Goal: Transaction & Acquisition: Purchase product/service

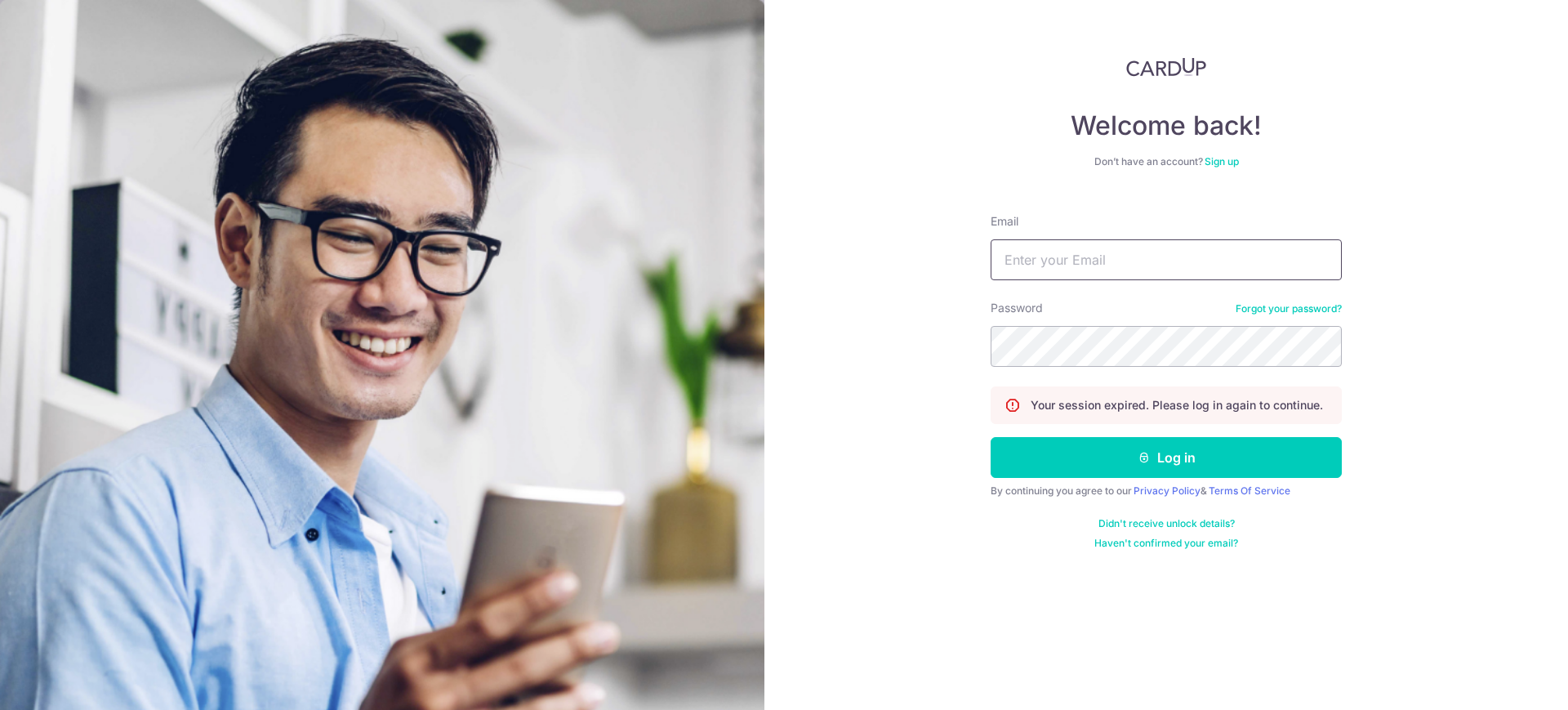
type input "[EMAIL_ADDRESS][DOMAIN_NAME]"
click at [1116, 435] on form "Email [EMAIL_ADDRESS][DOMAIN_NAME] Password Forgot your password? Your session …" at bounding box center [1167, 375] width 352 height 349
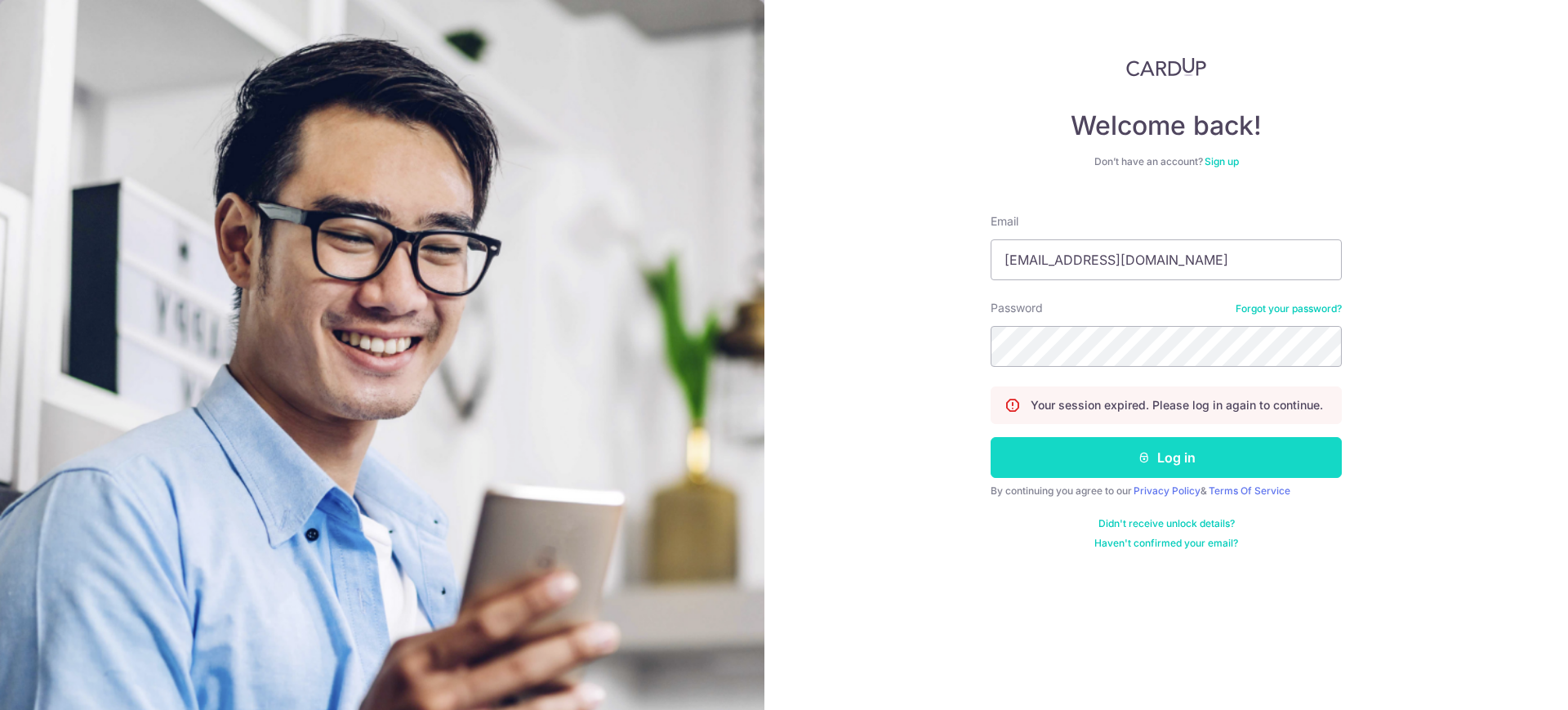
click at [1115, 463] on button "Log in" at bounding box center [1167, 457] width 352 height 41
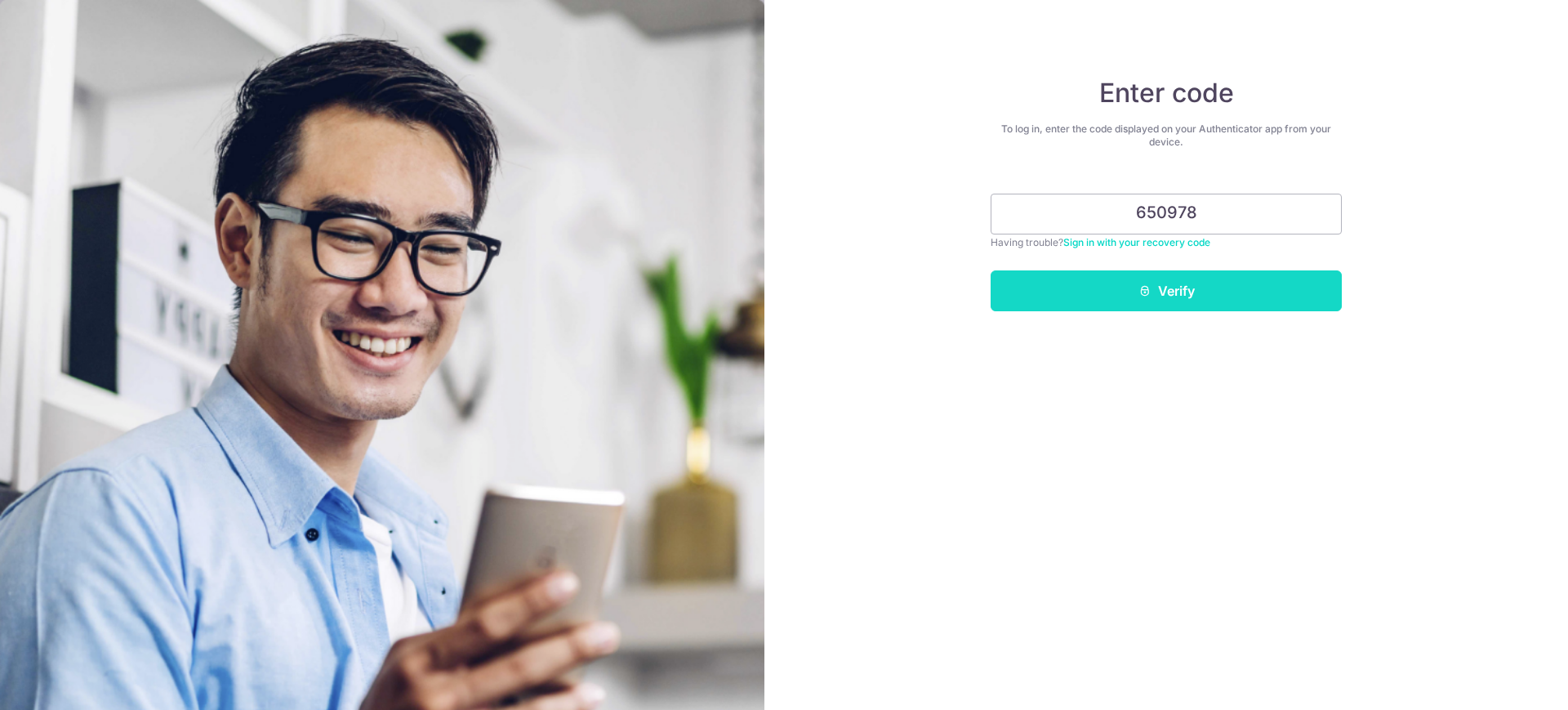
type input "650978"
click at [1151, 295] on button "Verify" at bounding box center [1167, 291] width 352 height 41
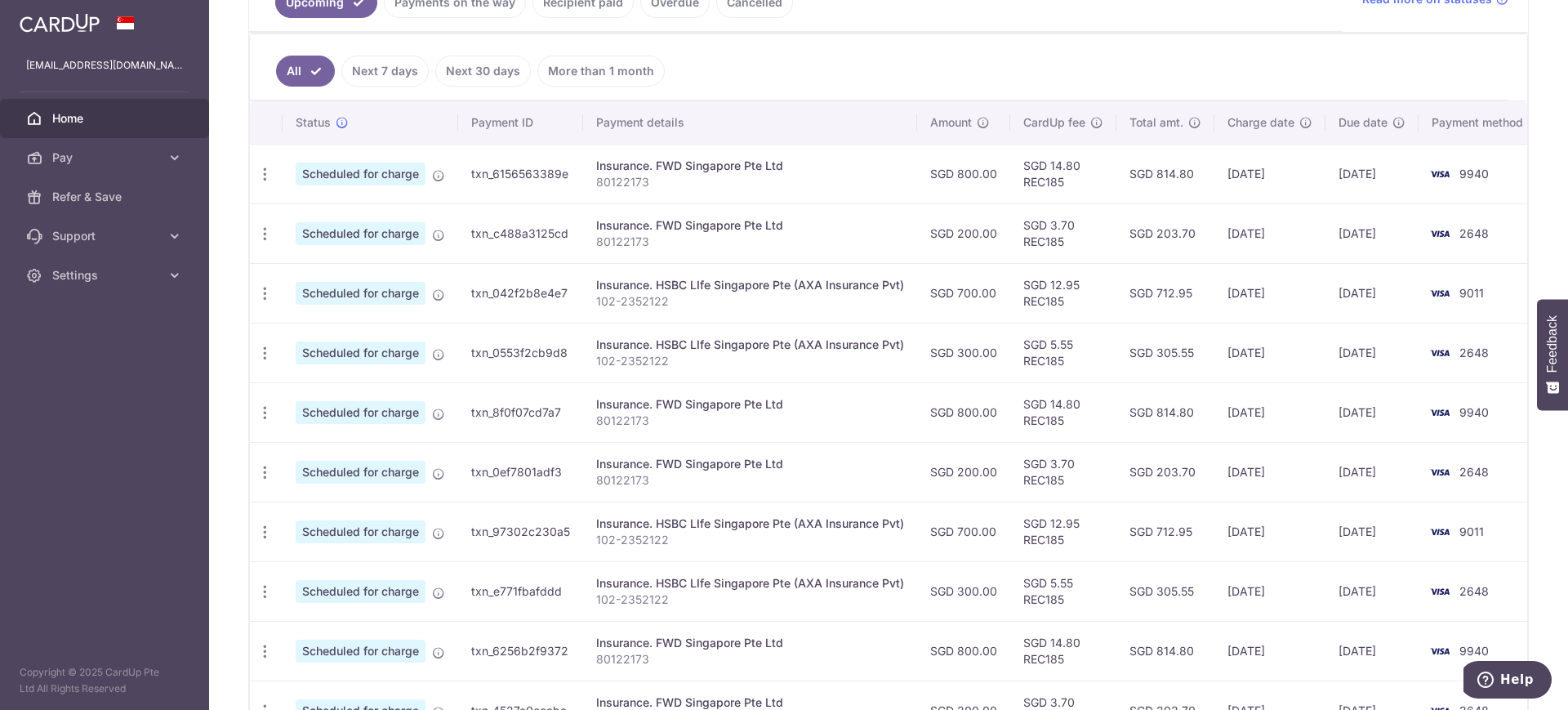
scroll to position [405, 0]
click at [259, 352] on icon "button" at bounding box center [265, 353] width 18 height 18
click at [334, 444] on span "Cancel payment" at bounding box center [352, 437] width 109 height 19
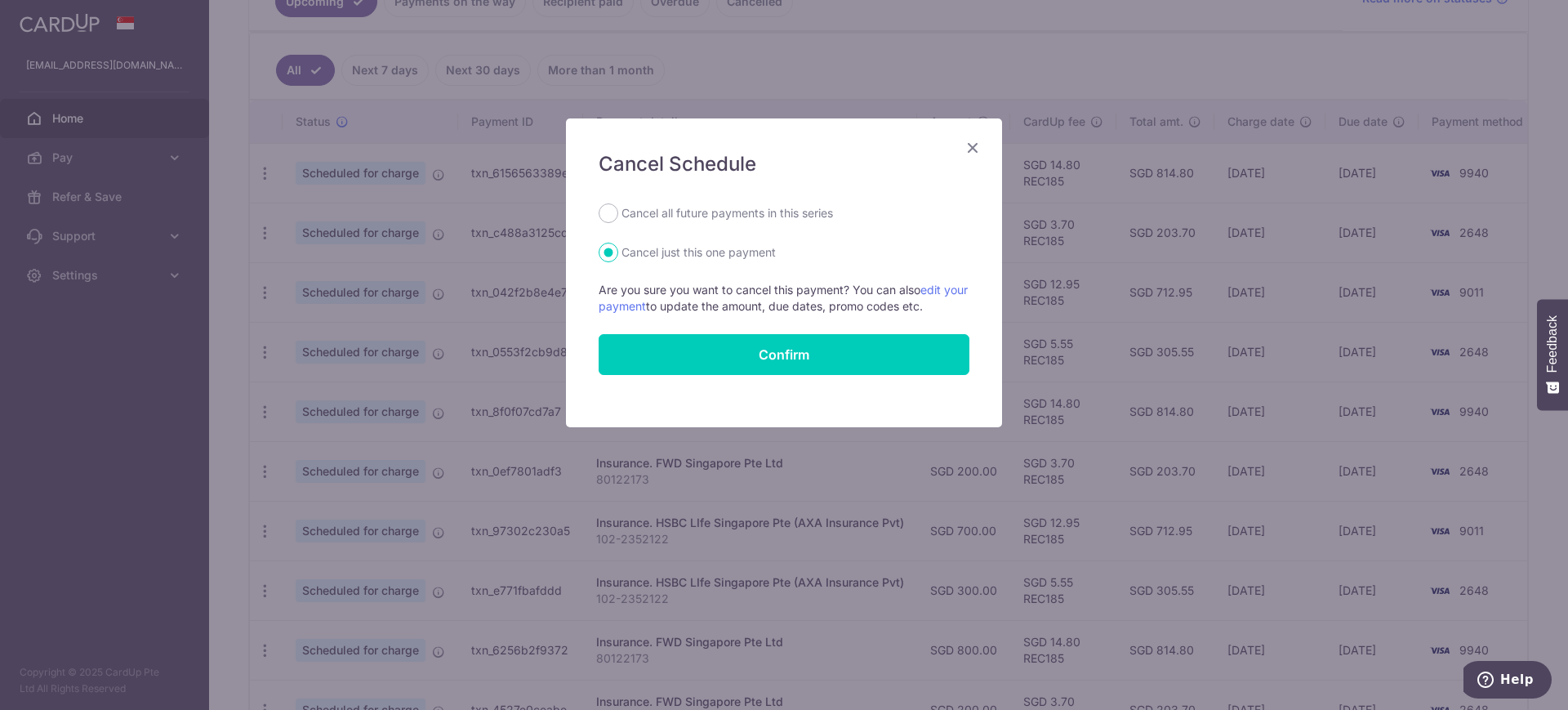
click at [718, 213] on label "Cancel all future payments in this series" at bounding box center [727, 213] width 212 height 19
click at [618, 213] on input "Cancel all future payments in this series" at bounding box center [608, 213] width 19 height 19
radio input "true"
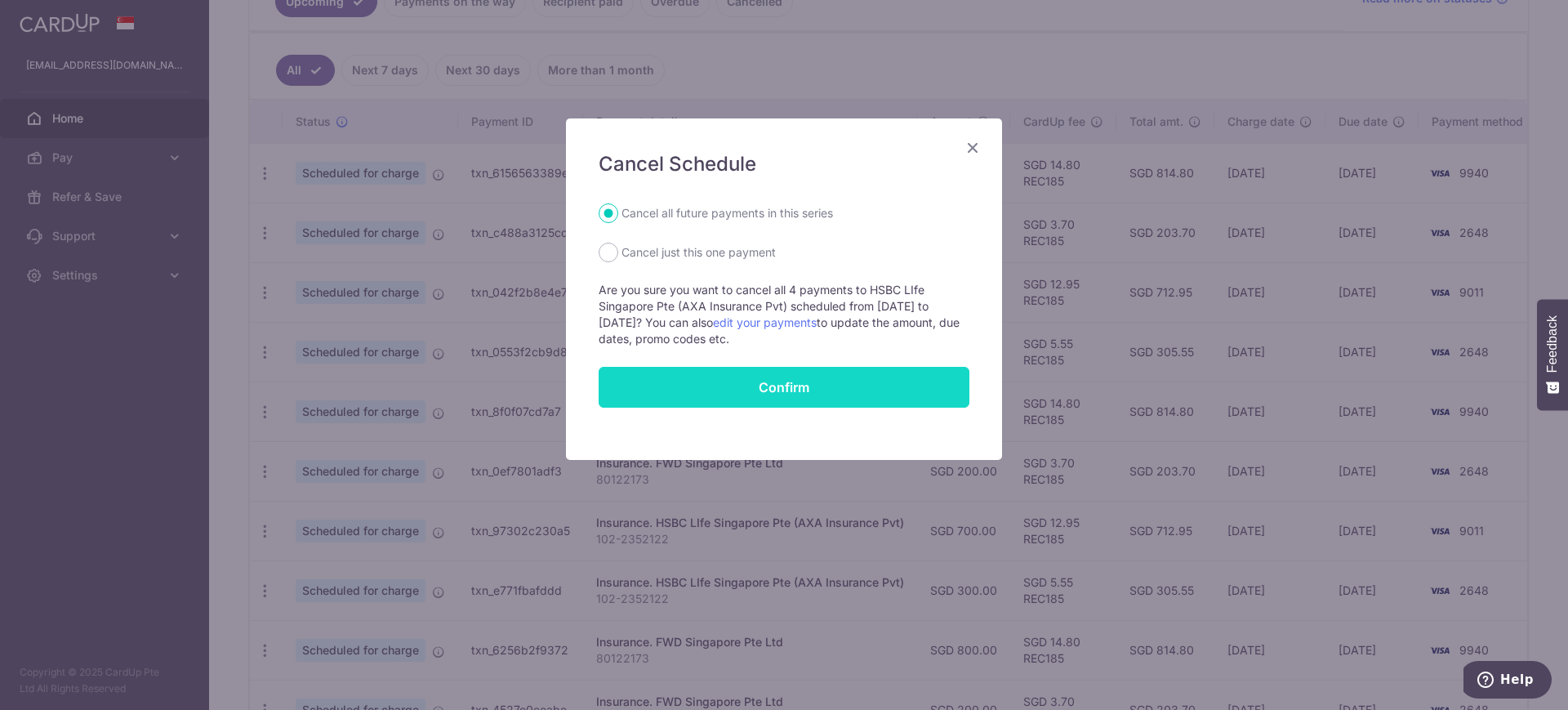
click at [777, 387] on button "Confirm" at bounding box center [784, 387] width 371 height 41
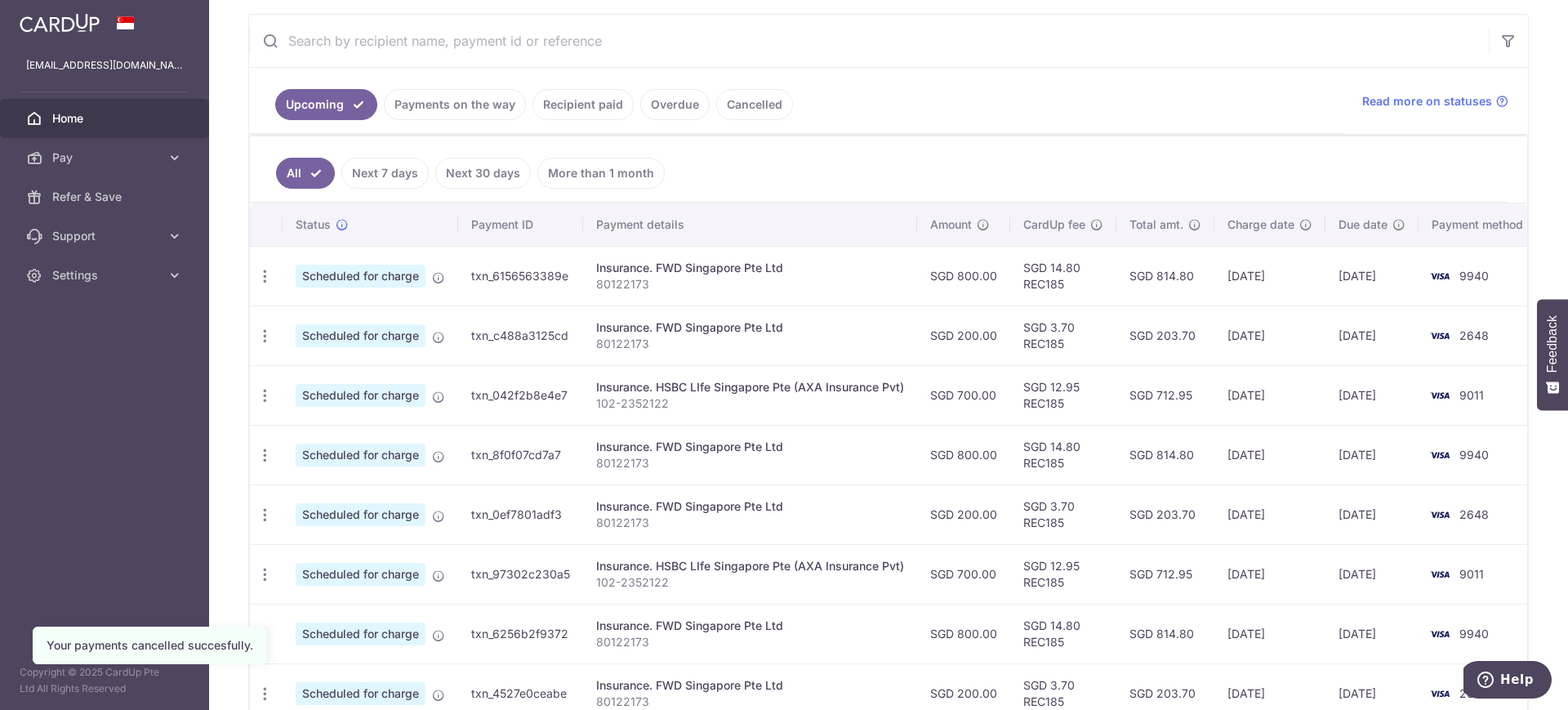
scroll to position [303, 0]
click at [263, 387] on icon "button" at bounding box center [265, 395] width 18 height 18
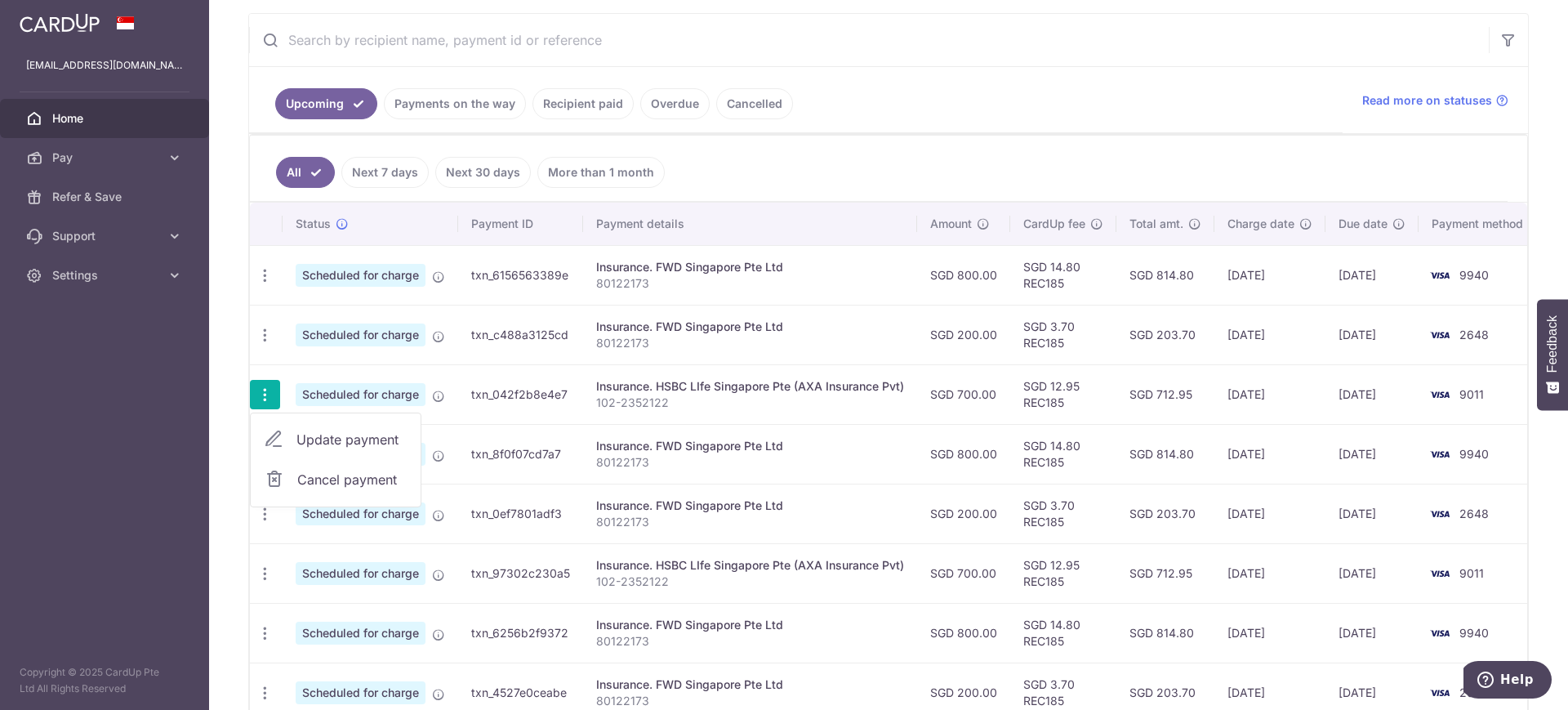
click at [327, 442] on span "Update payment" at bounding box center [352, 439] width 111 height 19
radio input "true"
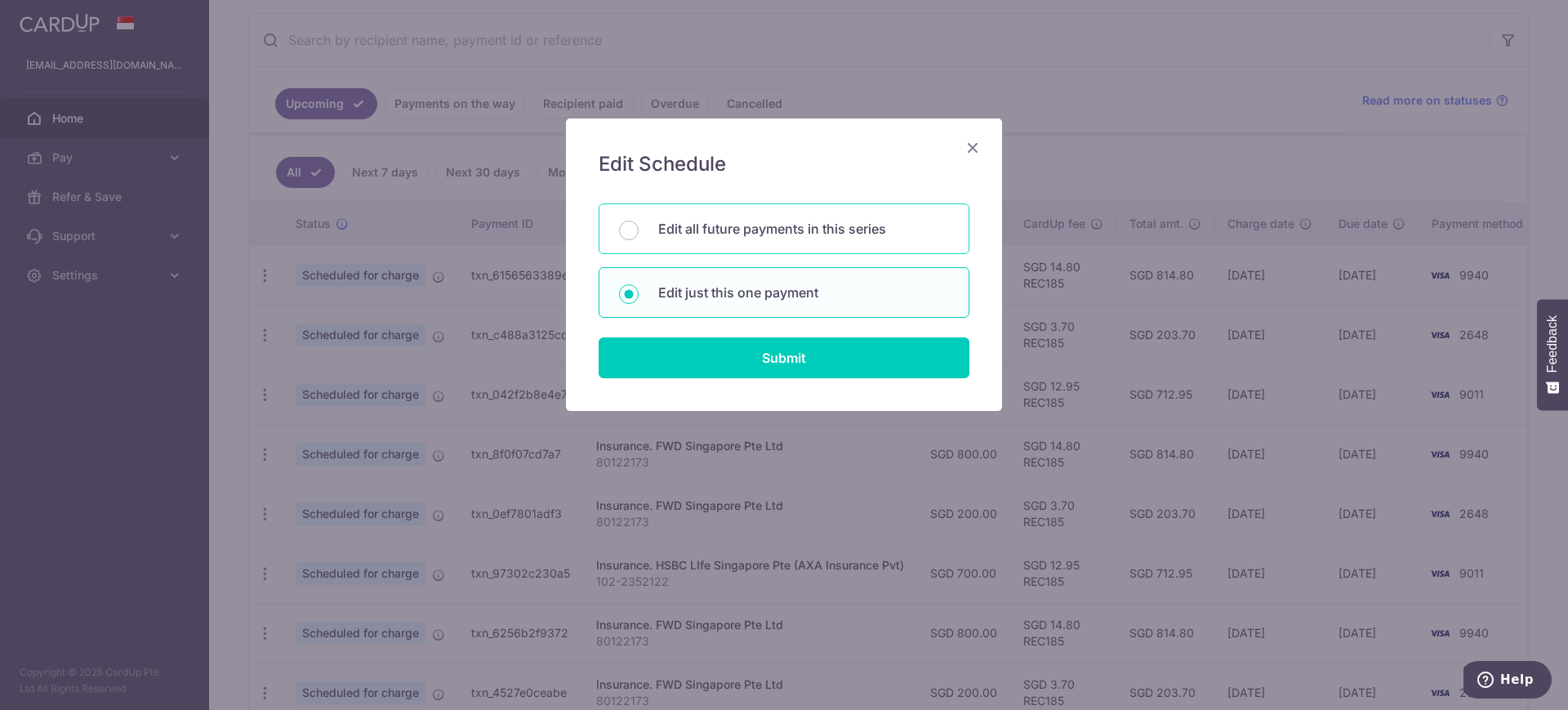
click at [712, 245] on div "Edit all future payments in this series" at bounding box center [784, 229] width 371 height 51
radio input "true"
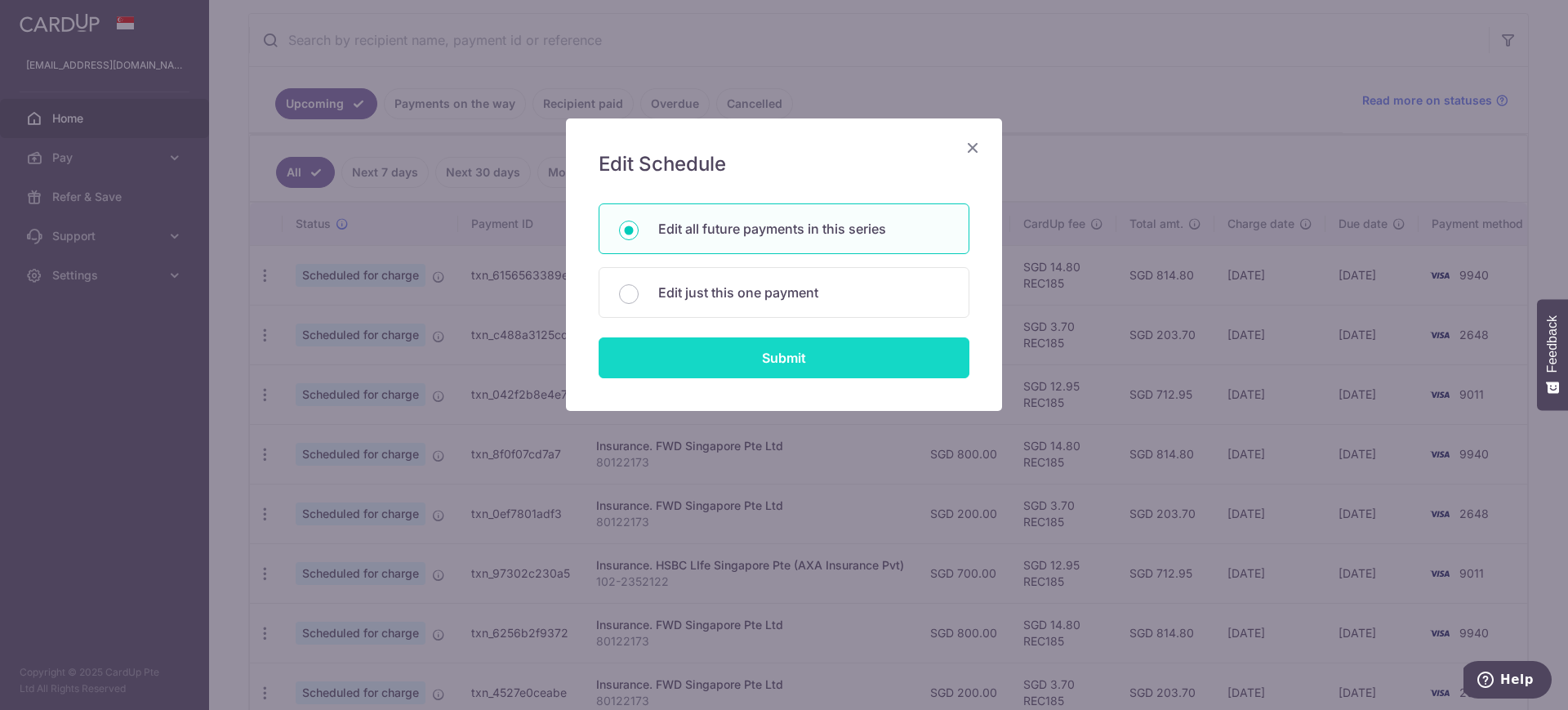
click at [745, 355] on input "Submit" at bounding box center [784, 358] width 371 height 41
radio input "true"
type input "700.00"
type input "102-2352122"
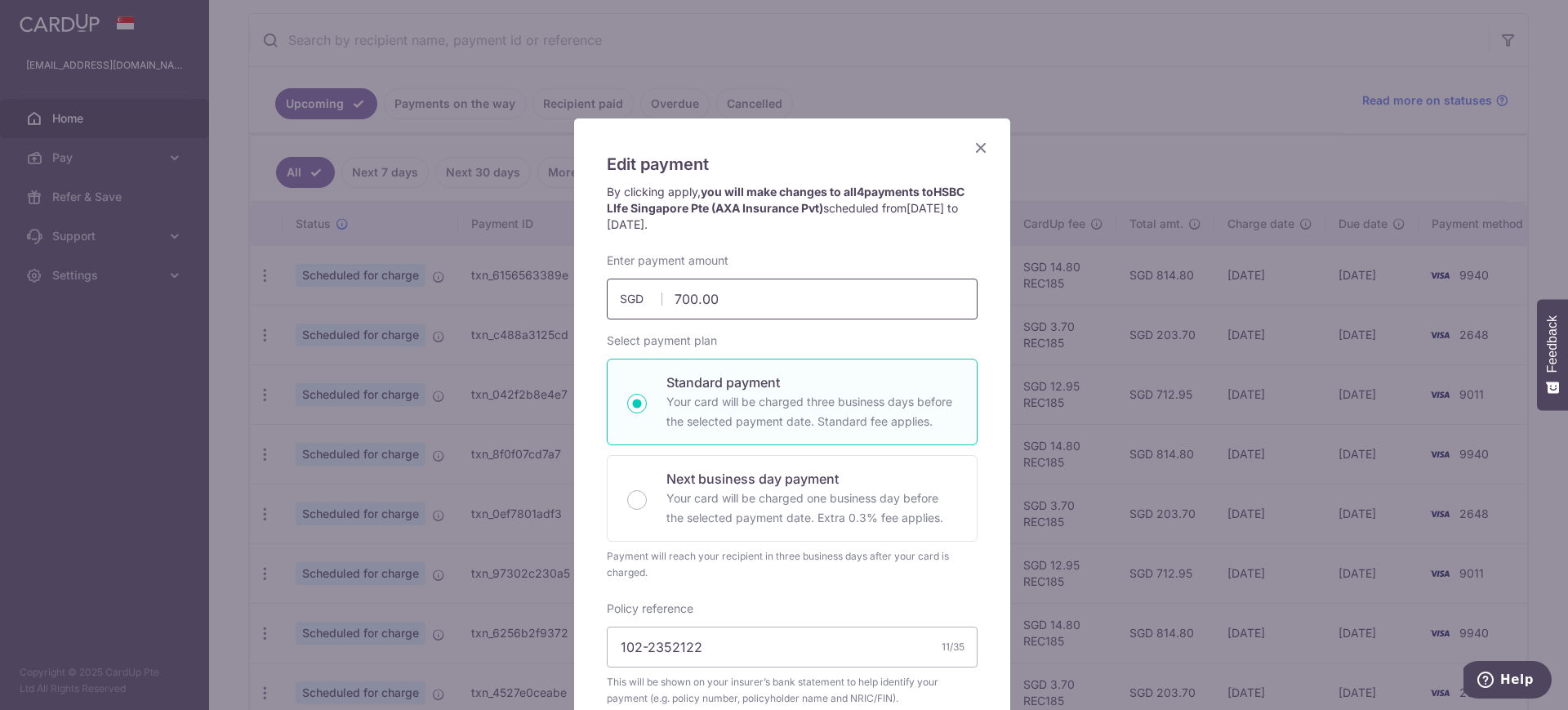
drag, startPoint x: 674, startPoint y: 296, endPoint x: 665, endPoint y: 296, distance: 9.0
click at [665, 296] on input "700.00" at bounding box center [792, 299] width 371 height 41
type input "1,000.00"
click at [584, 358] on div "Edit payment By clicking apply, you will make changes to all 4 payments to HSBC…" at bounding box center [792, 621] width 436 height 1006
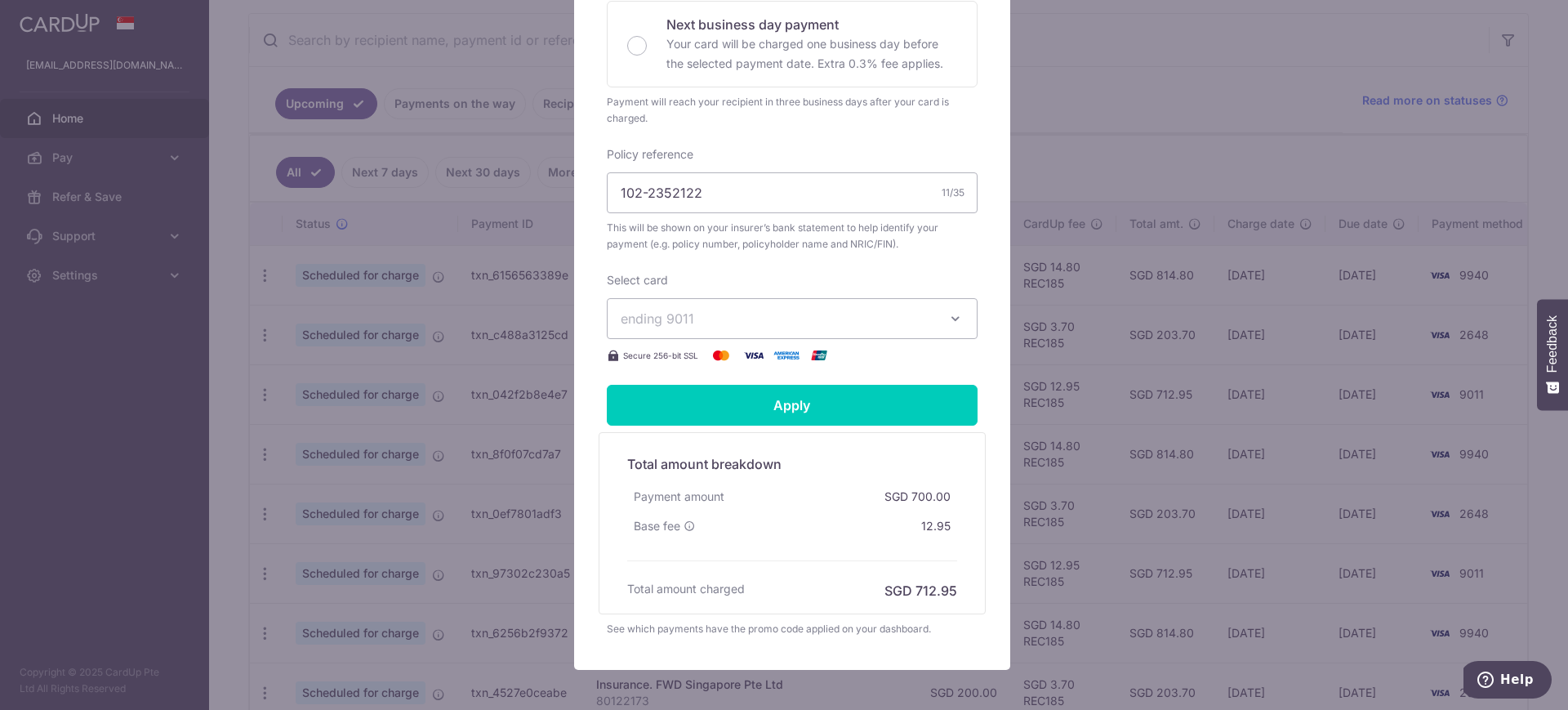
scroll to position [456, 0]
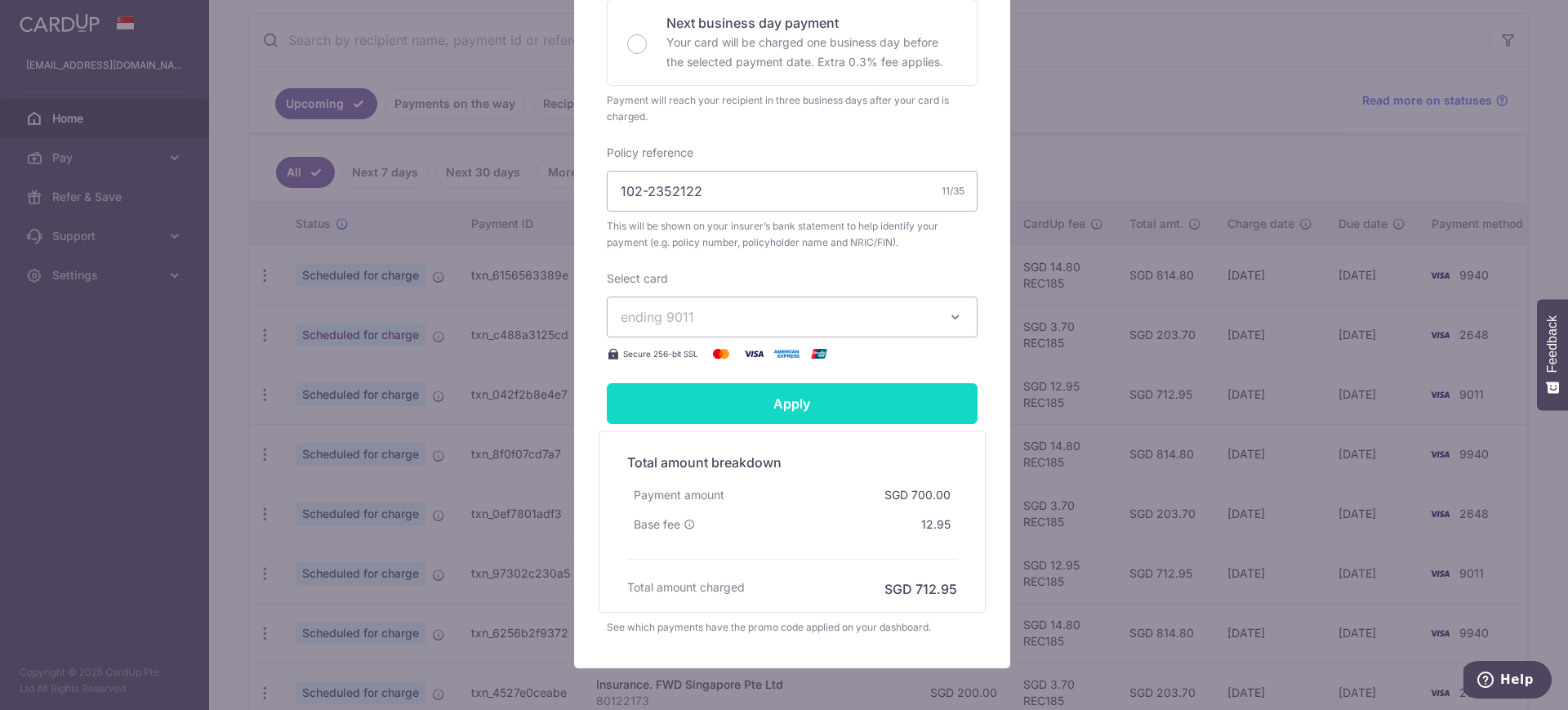
click at [783, 411] on input "Apply" at bounding box center [792, 404] width 371 height 41
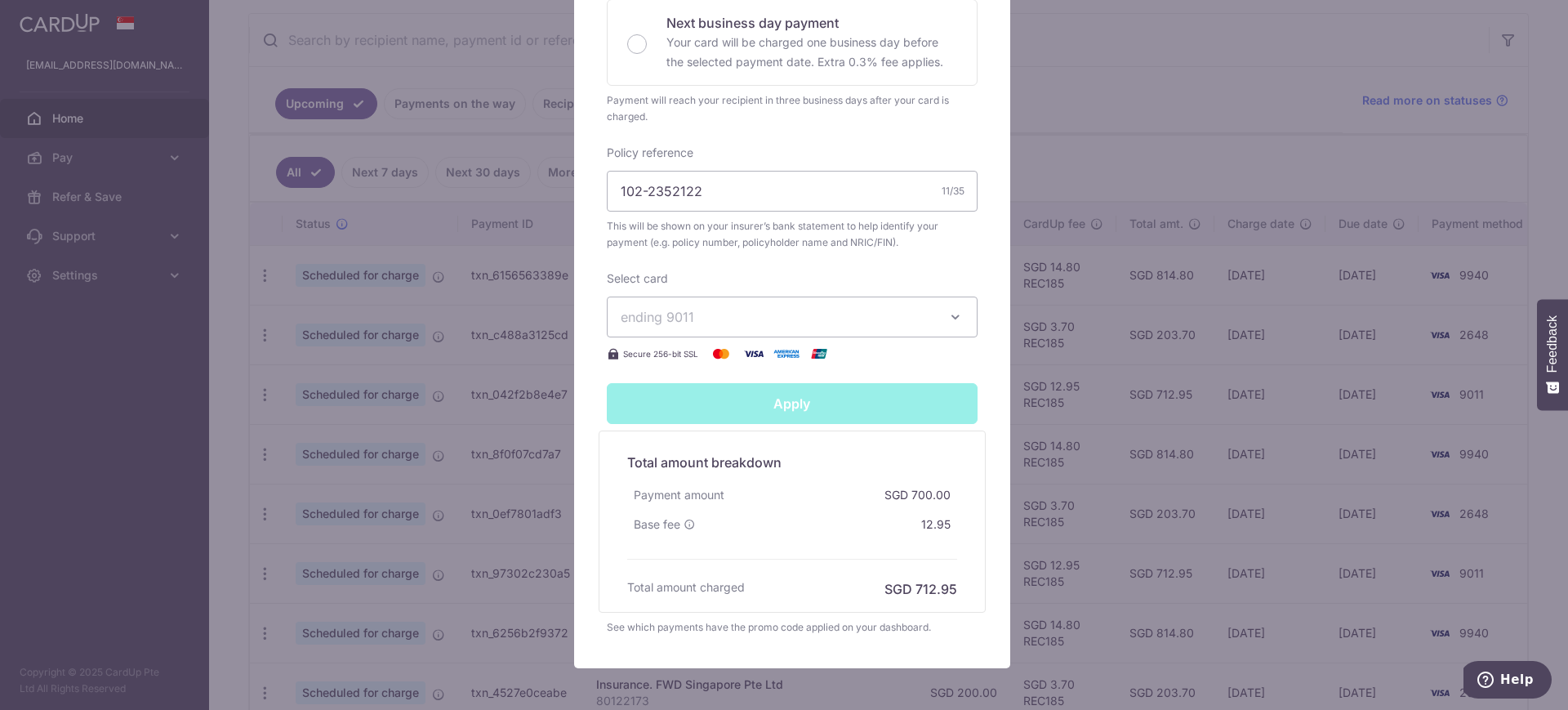
type input "Successfully Applied"
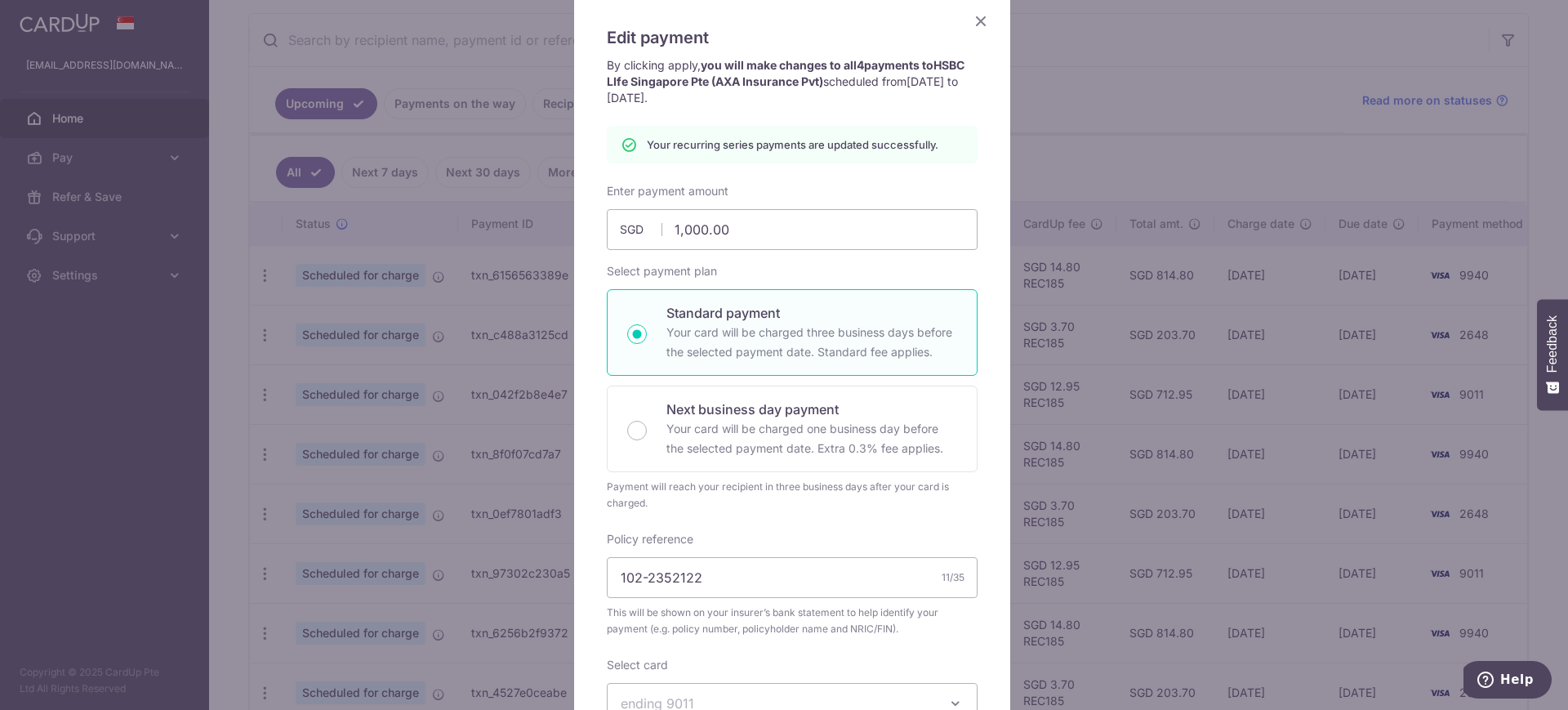
scroll to position [0, 0]
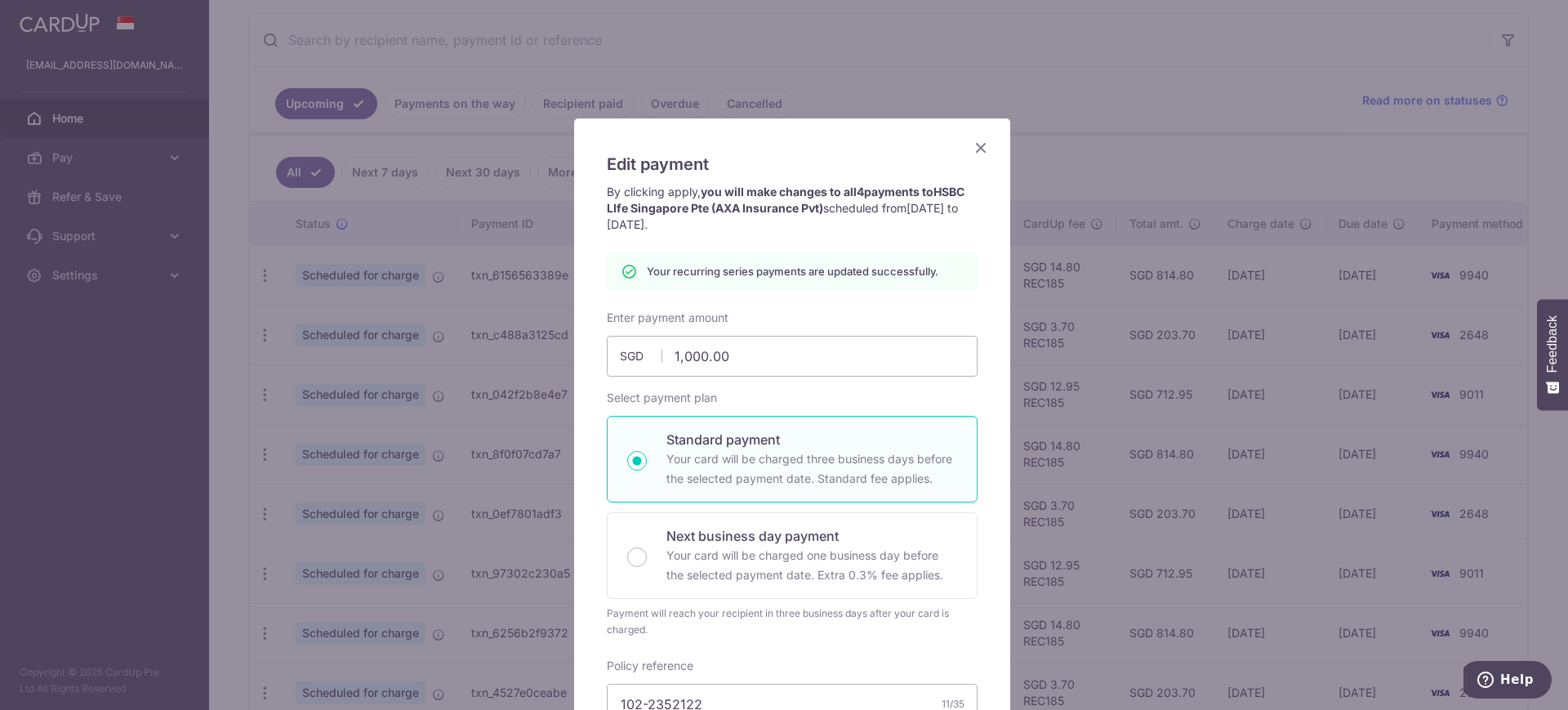
click at [972, 147] on icon "Close" at bounding box center [981, 147] width 19 height 20
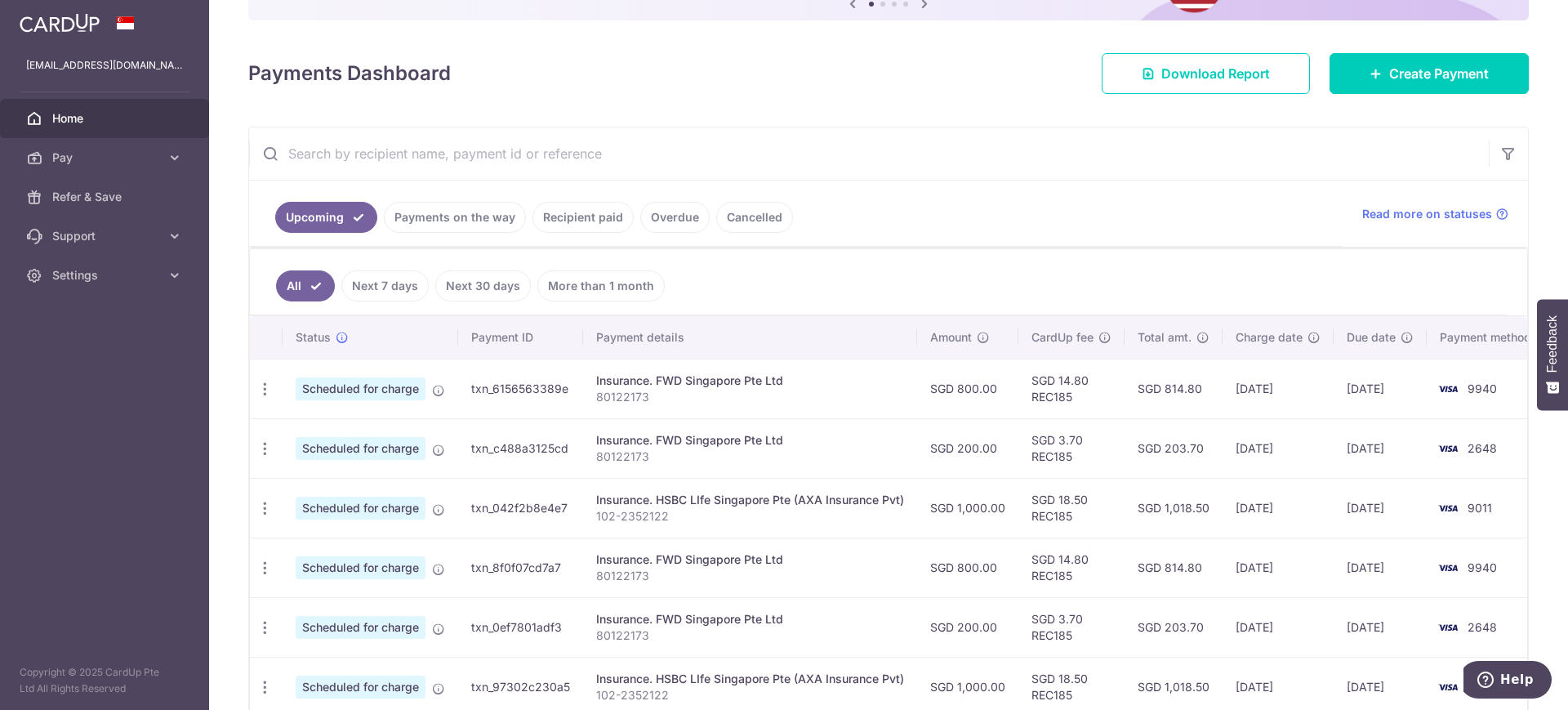
scroll to position [191, 0]
click at [1417, 80] on span "Create Payment" at bounding box center [1438, 71] width 100 height 19
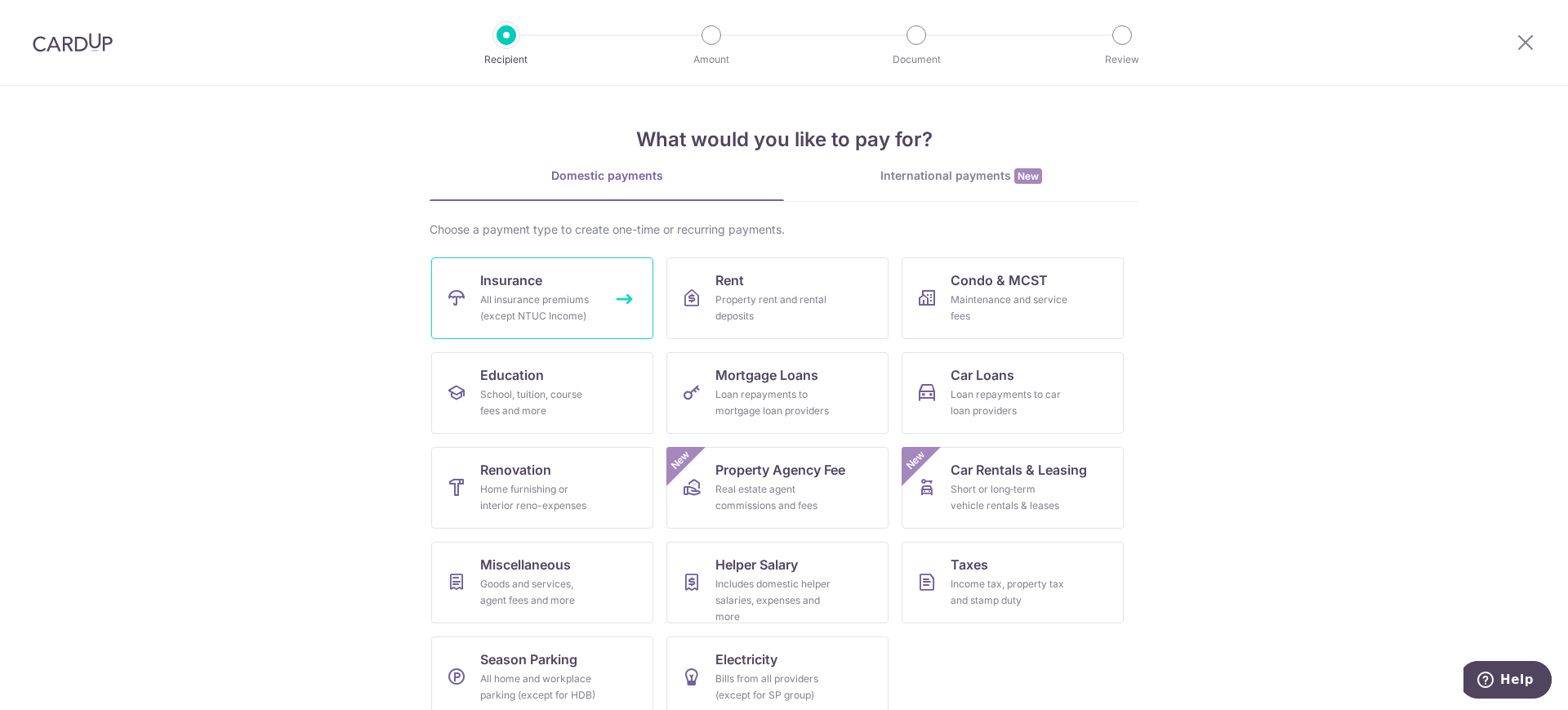
click at [503, 280] on span "Insurance" at bounding box center [511, 280] width 62 height 19
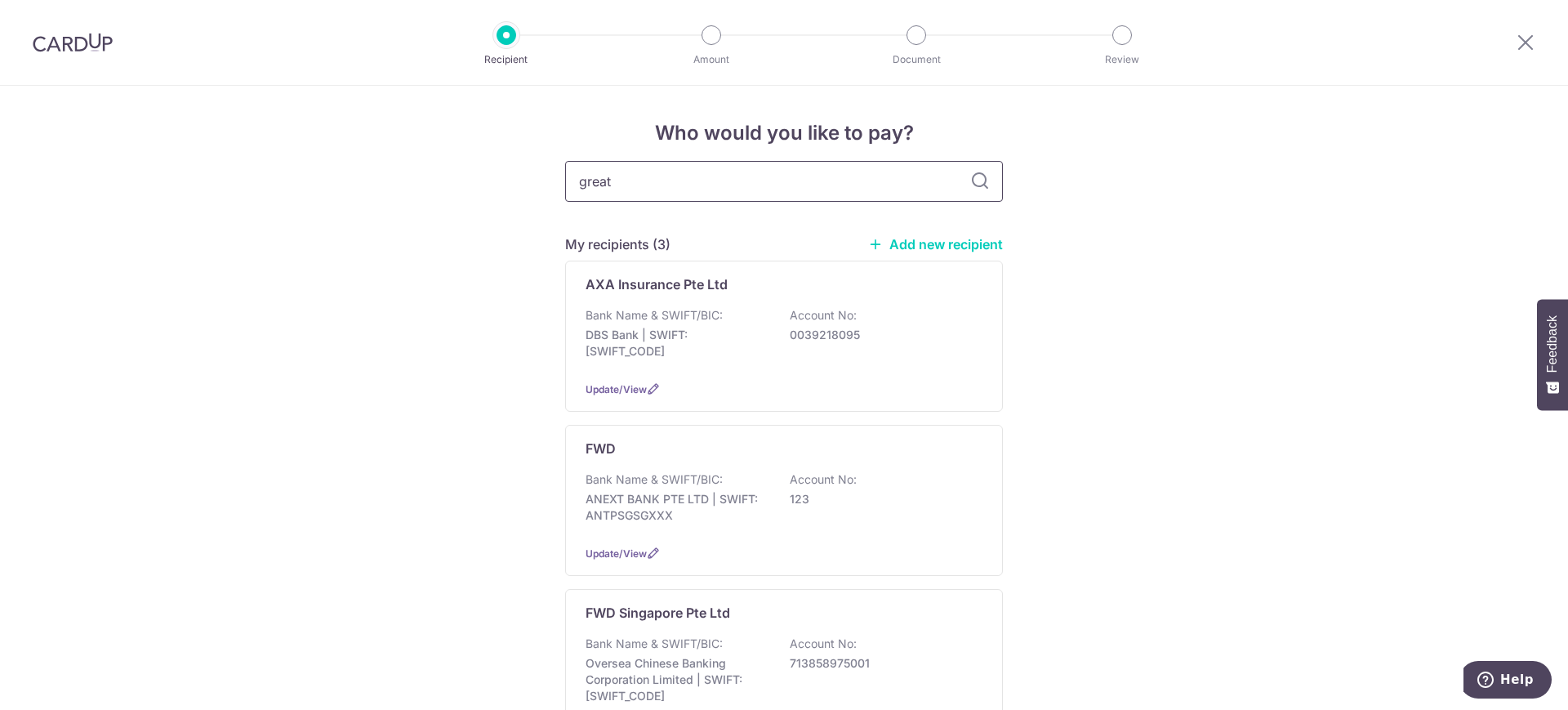
type input "great"
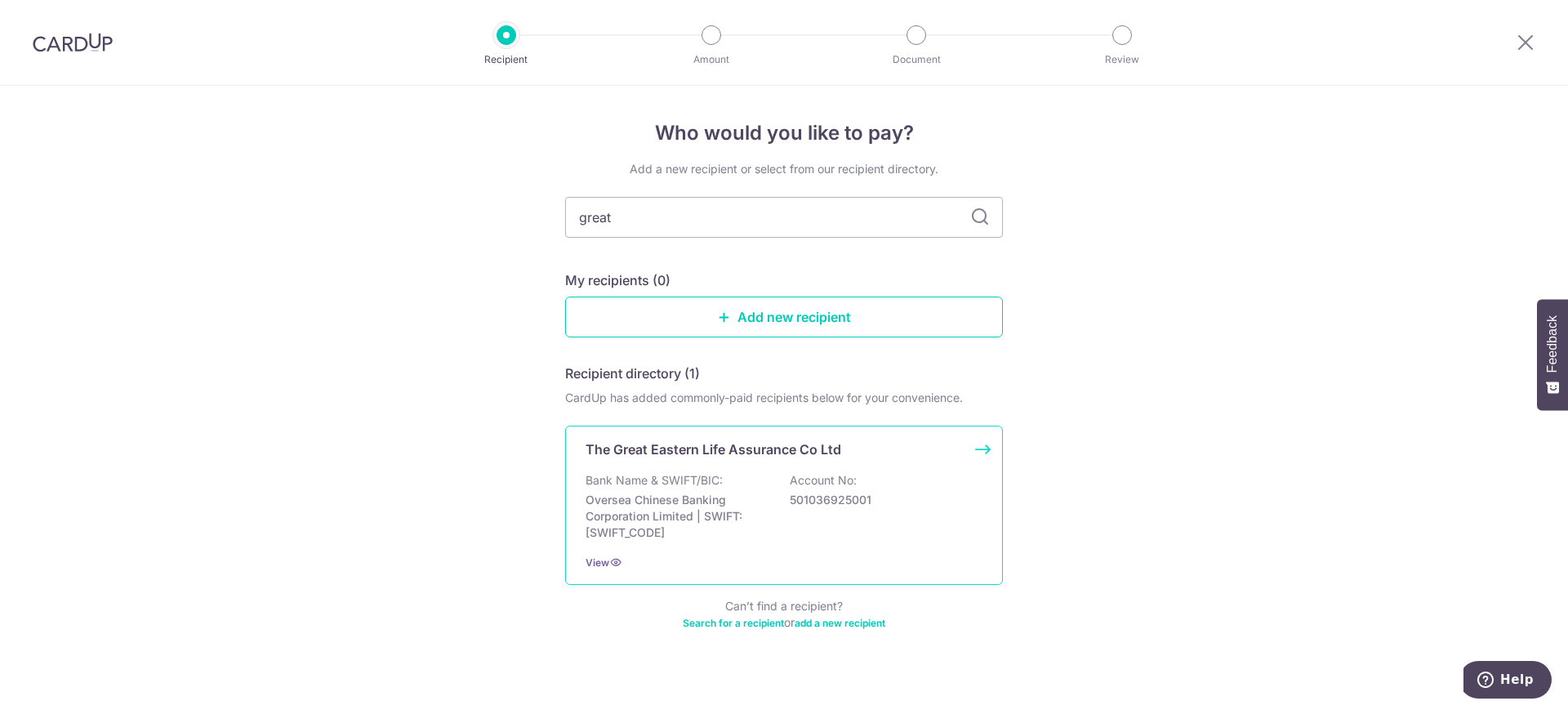
click at [722, 544] on div "The Great Eastern Life Assurance Co Ltd Bank Name & SWIFT/BIC: Oversea Chinese …" at bounding box center [784, 505] width 438 height 159
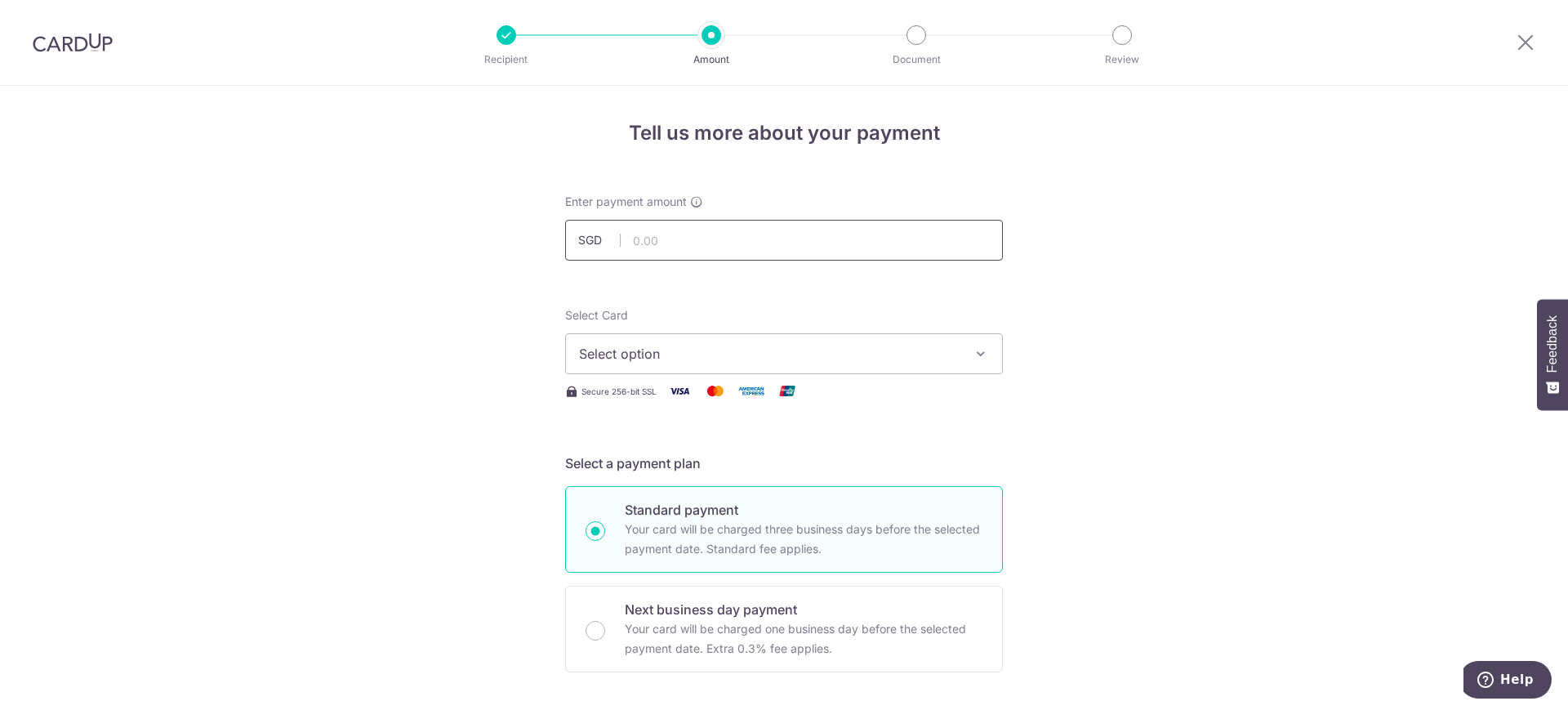
click at [714, 243] on input "text" at bounding box center [784, 240] width 438 height 41
type input "400.00"
click at [596, 372] on button "Select option" at bounding box center [784, 354] width 438 height 41
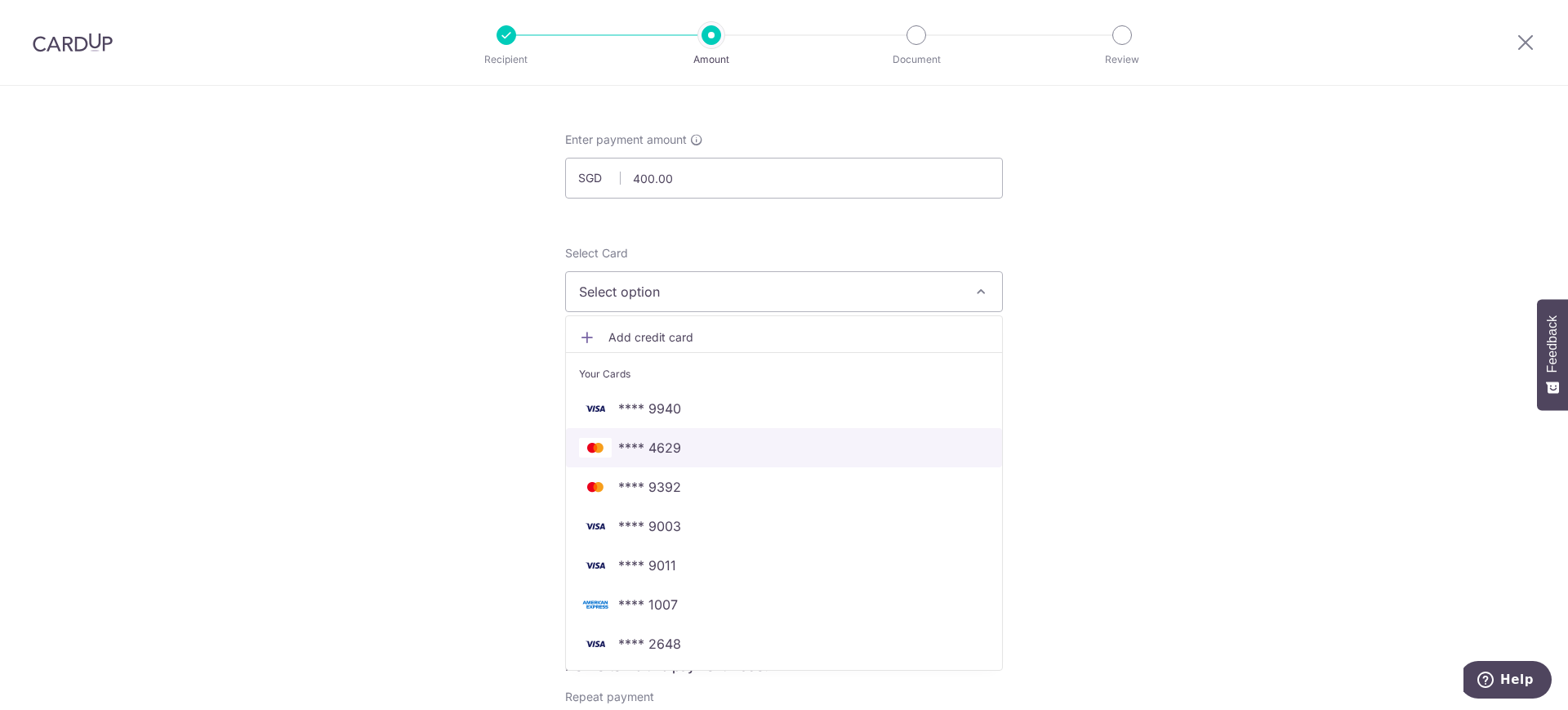
scroll to position [94, 0]
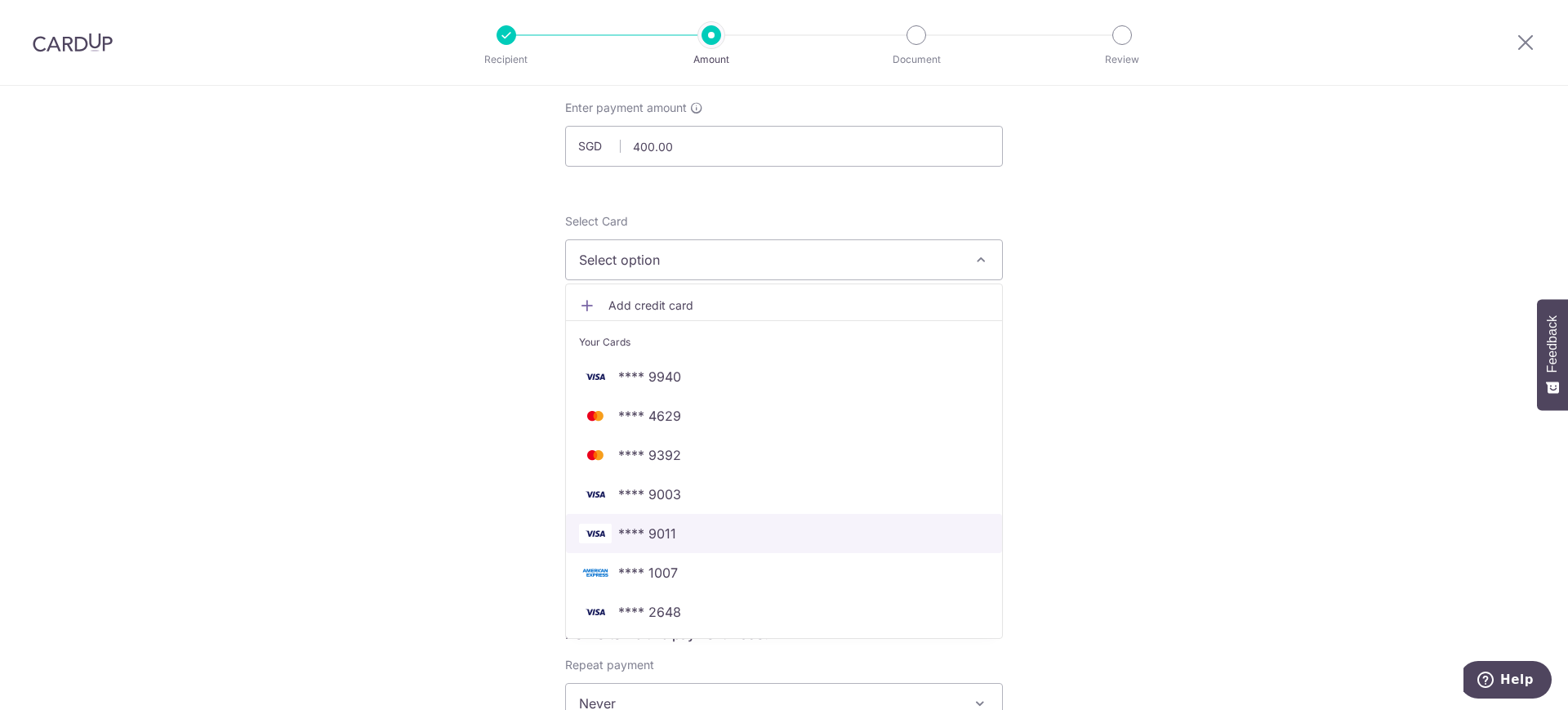
click at [710, 535] on span "**** 9011" at bounding box center [784, 533] width 410 height 19
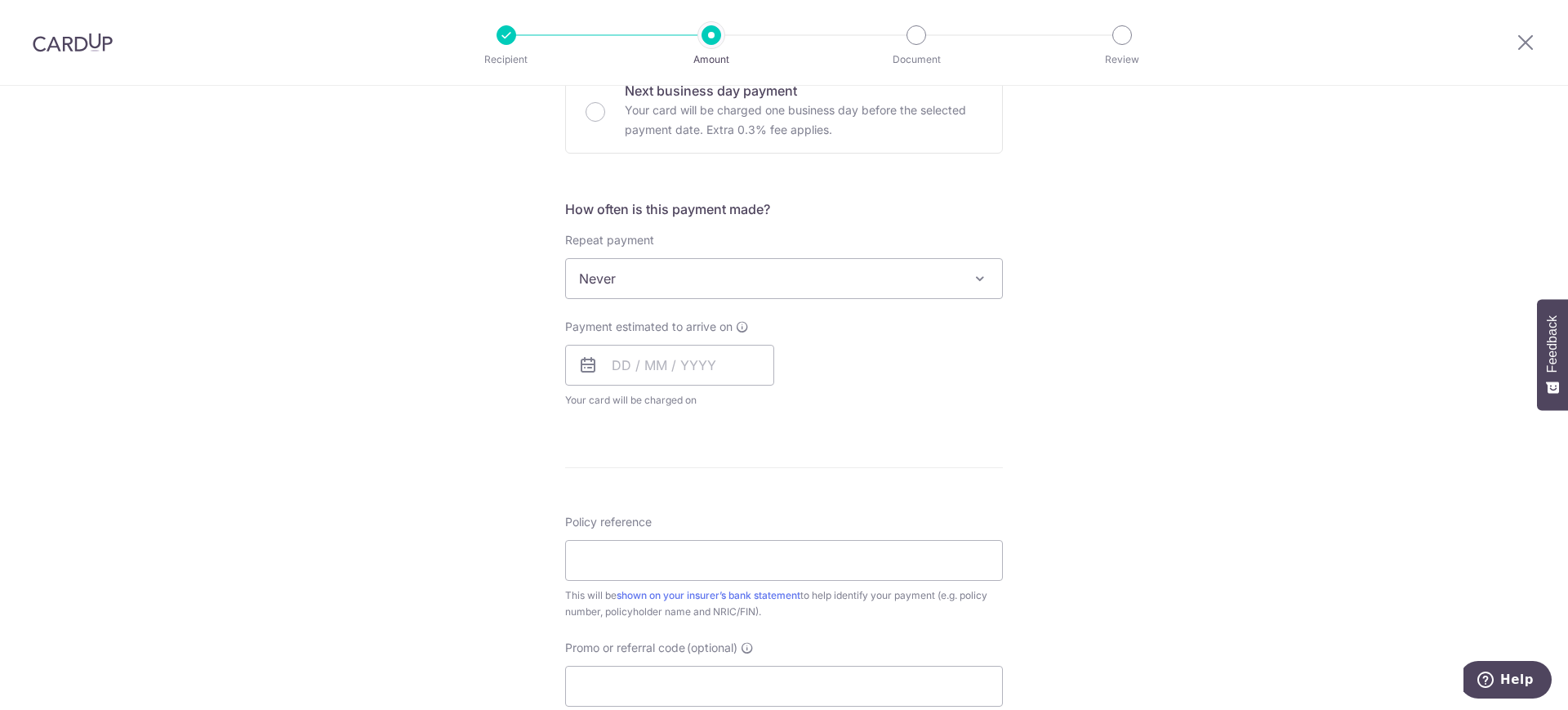
scroll to position [526, 0]
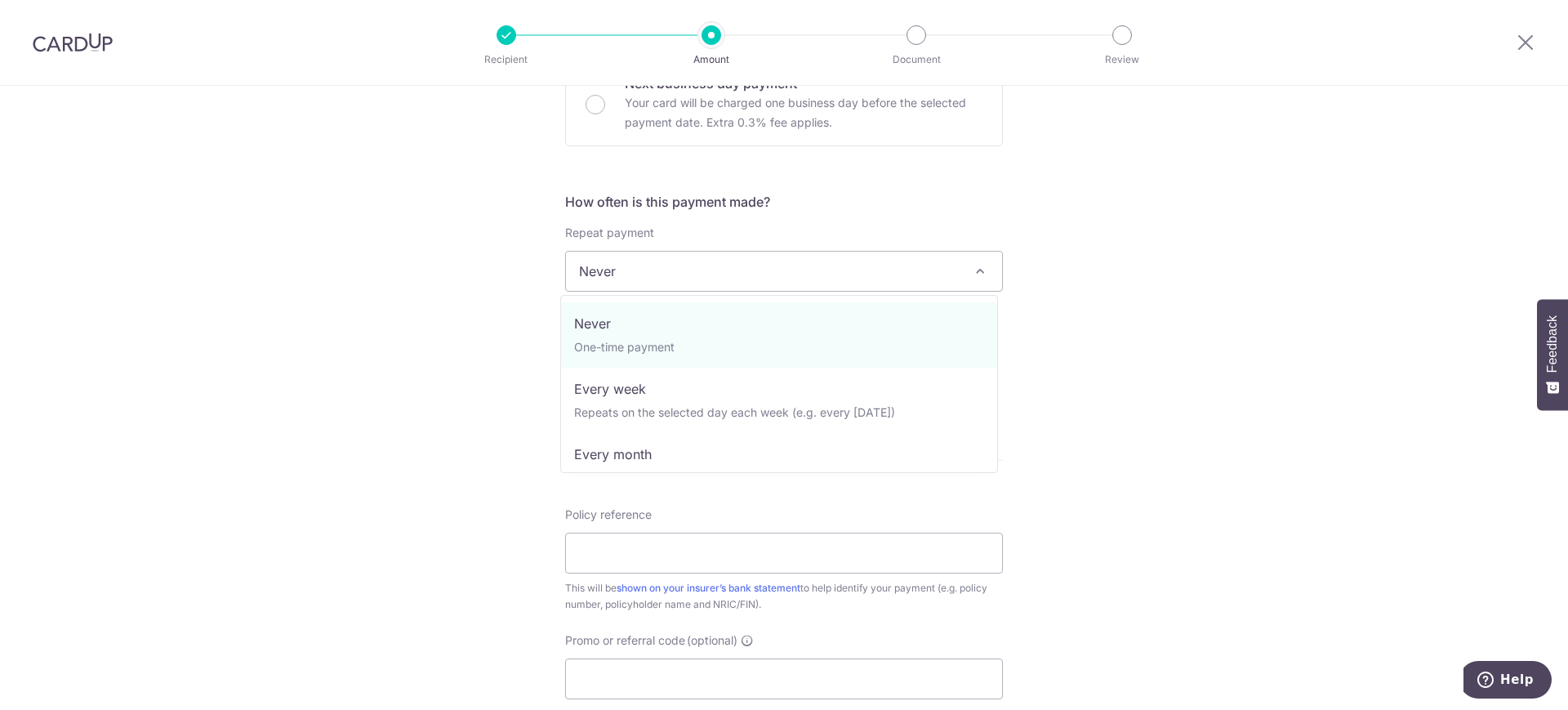
click at [679, 279] on span "Never" at bounding box center [784, 271] width 436 height 39
select select "3"
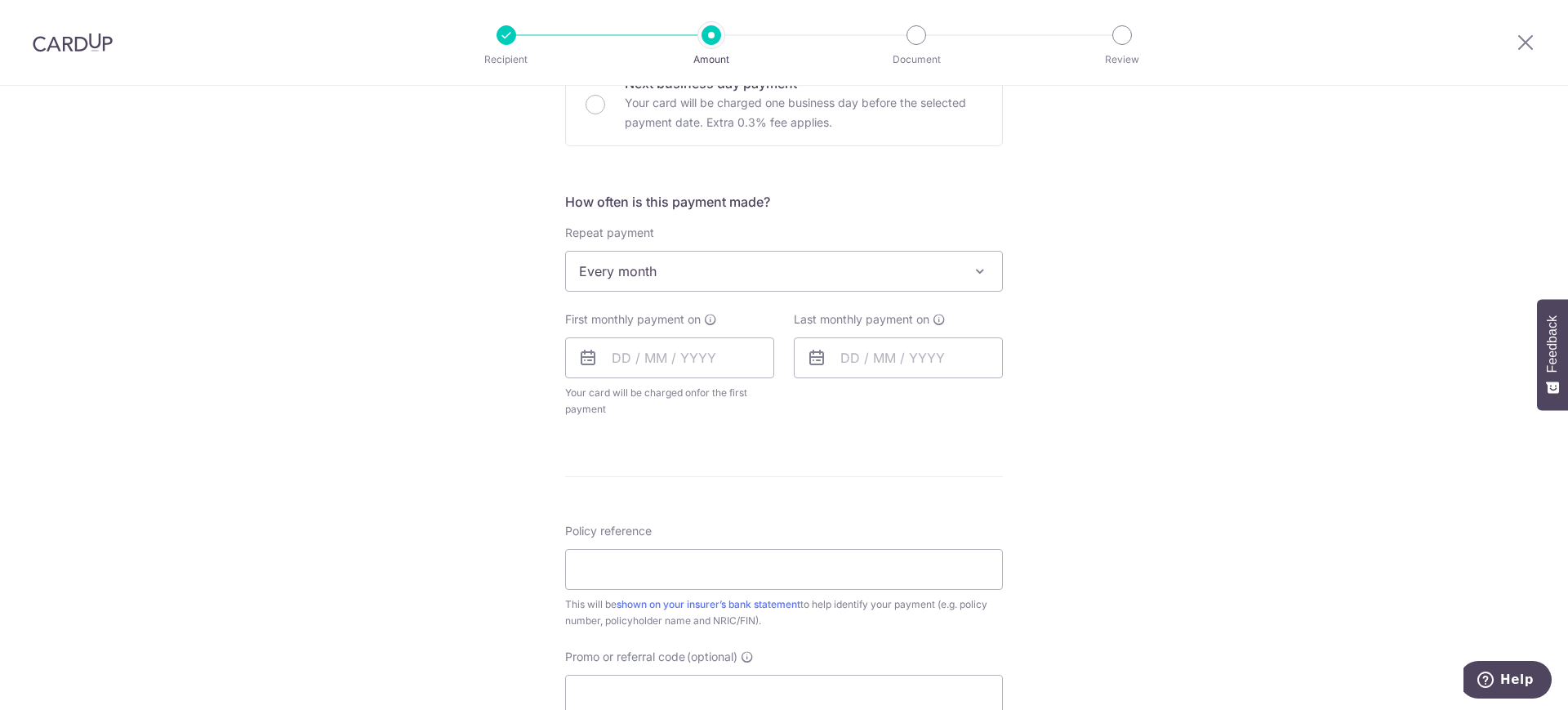
click at [578, 359] on icon at bounding box center [587, 357] width 19 height 19
click at [611, 357] on input "text" at bounding box center [670, 358] width 209 height 41
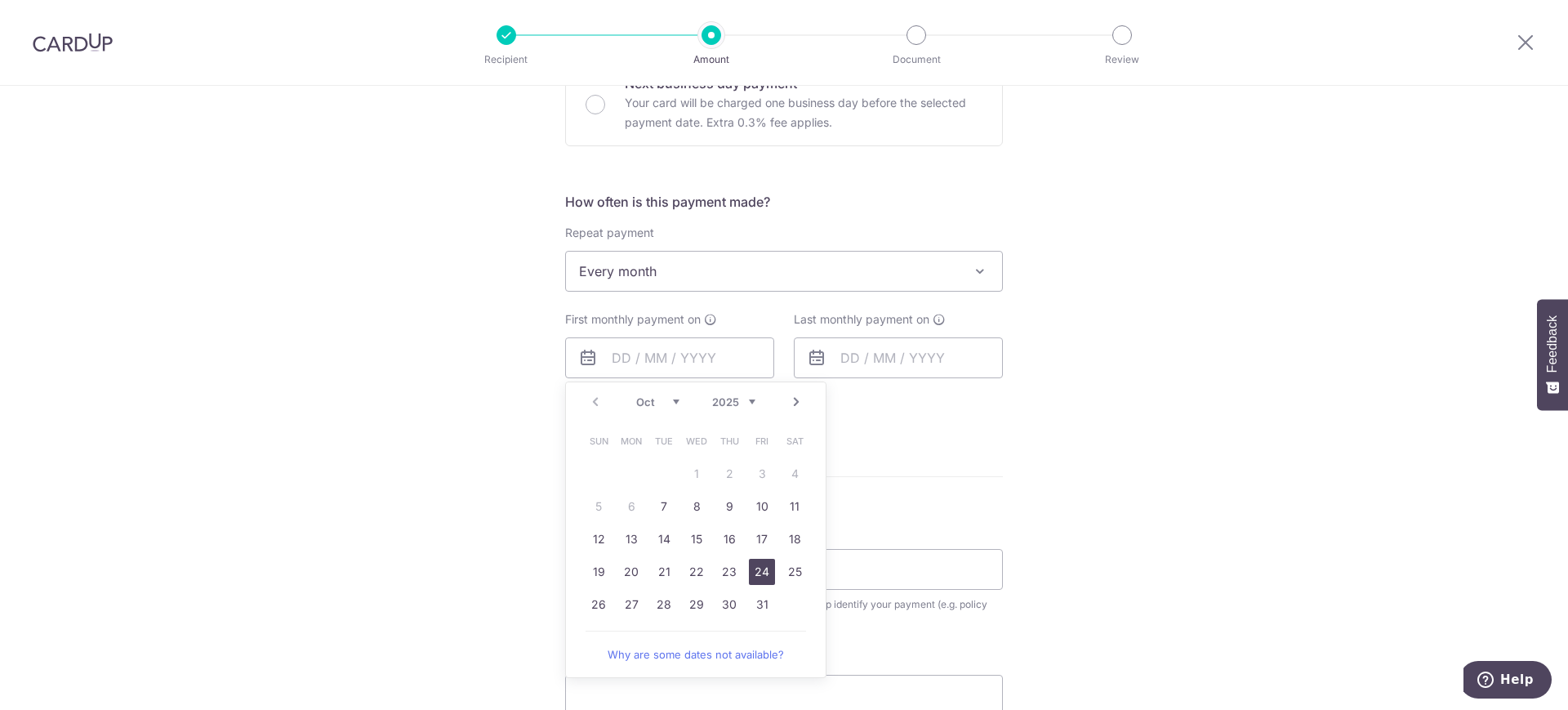
click at [748, 567] on link "24" at bounding box center [761, 572] width 26 height 26
type input "[DATE]"
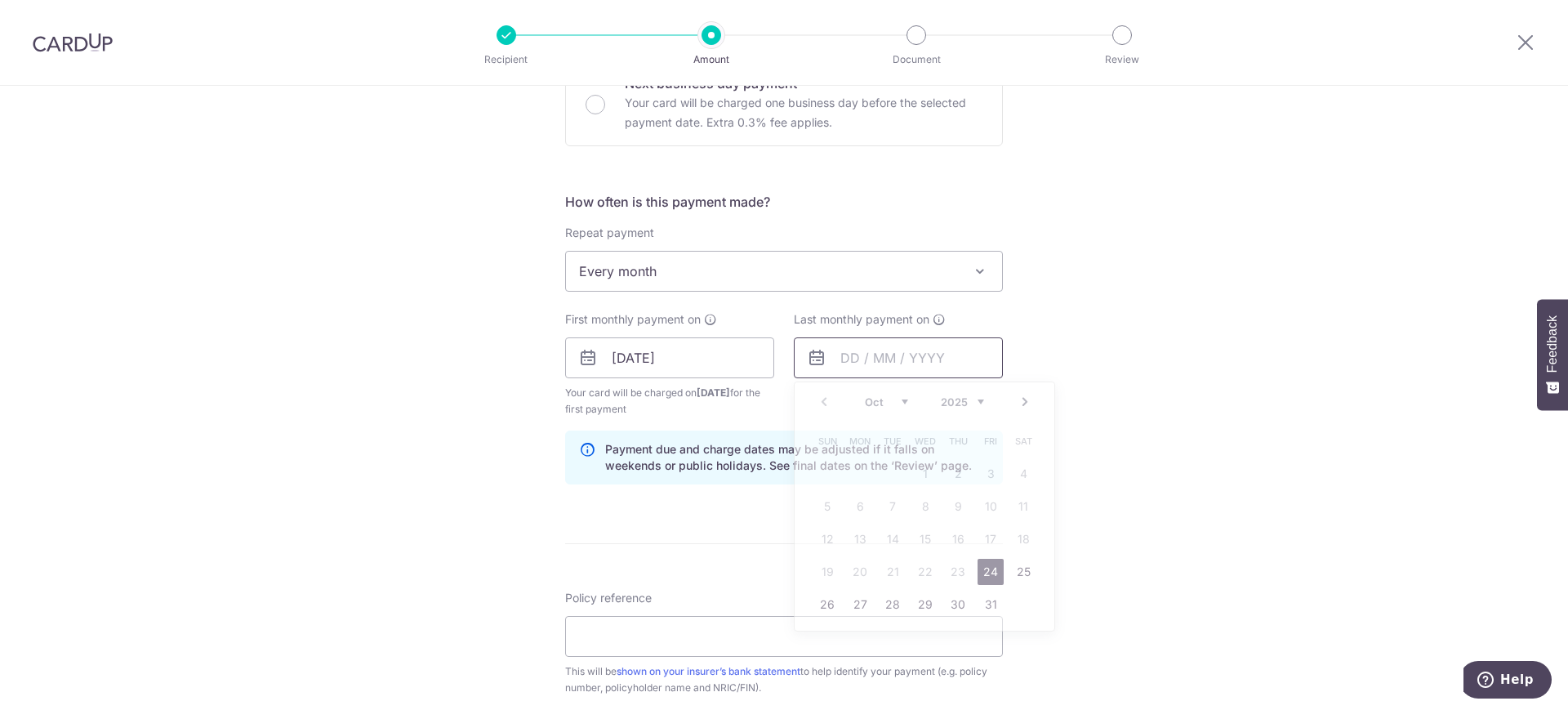
click at [854, 366] on input "text" at bounding box center [898, 358] width 209 height 41
click at [874, 398] on select "Oct Nov Dec" at bounding box center [886, 402] width 43 height 13
click at [944, 406] on select "2025 2026 2027 2028 2029 2030 2031 2032 2033 2034 2035" at bounding box center [962, 402] width 43 height 13
click at [867, 402] on select "Jan Feb Mar Apr May Jun Jul Aug Sep Oct Nov Dec" at bounding box center [886, 402] width 43 height 13
click at [1019, 578] on link "24" at bounding box center [1023, 572] width 26 height 26
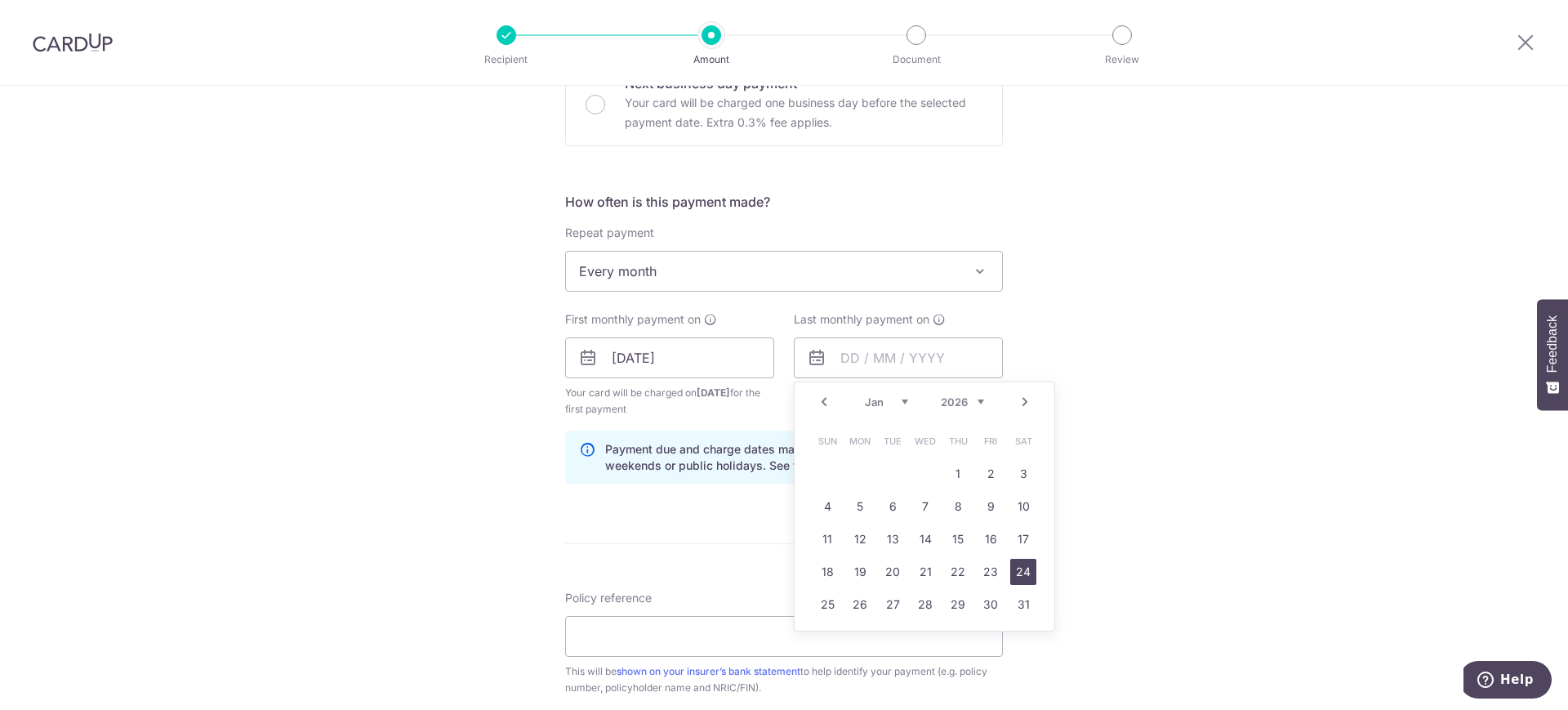
type input "[DATE]"
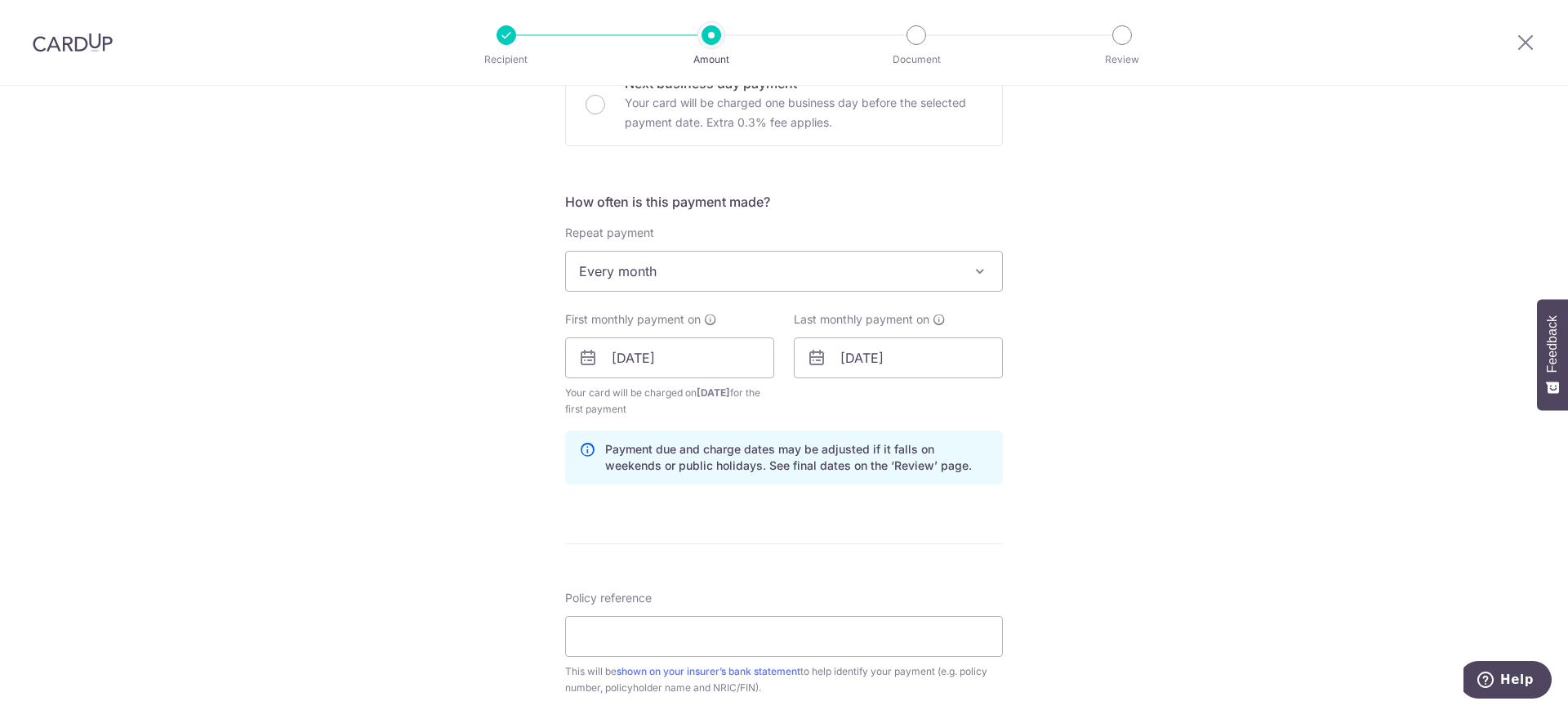
click at [1067, 412] on div "Tell us more about your payment Enter payment amount SGD 400.00 400.00 Select C…" at bounding box center [784, 340] width 1568 height 1562
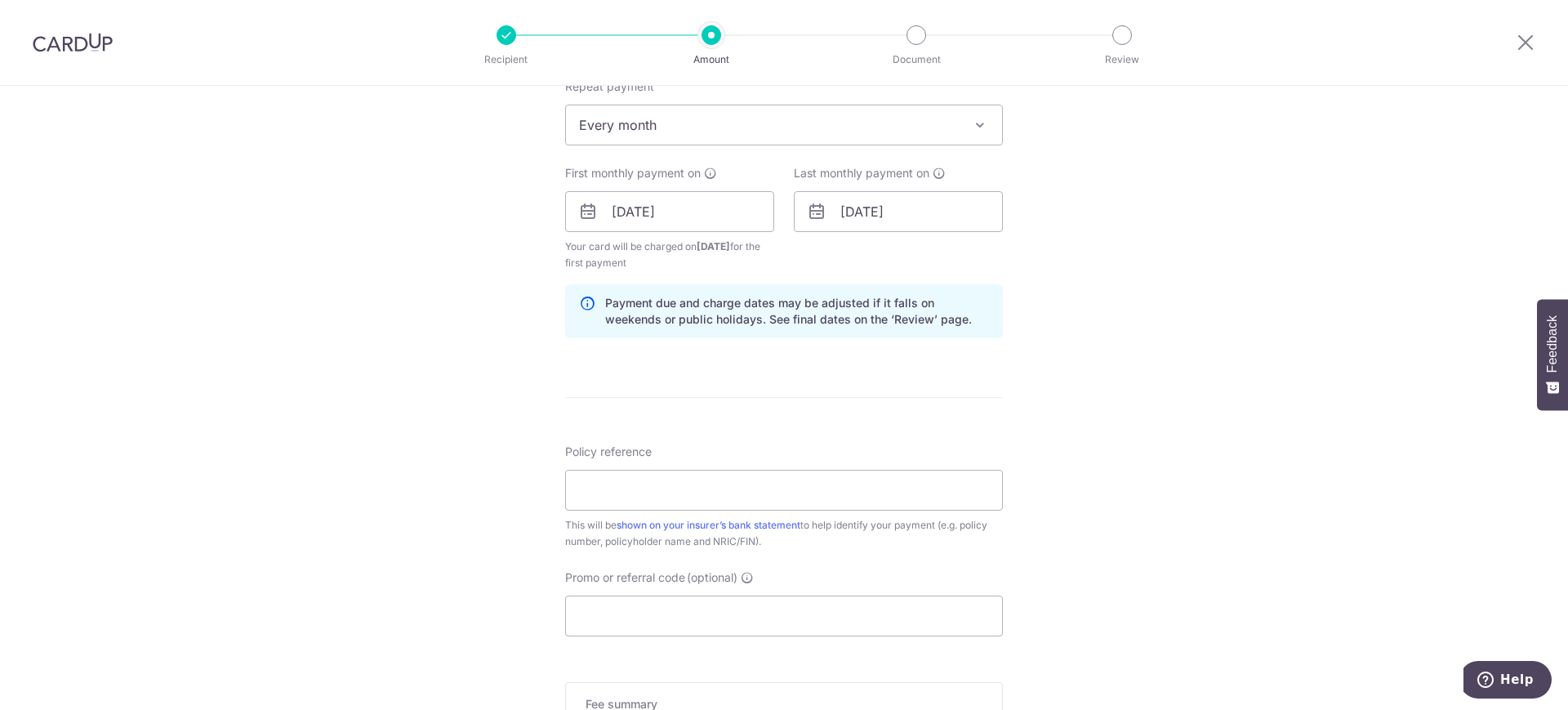
scroll to position [673, 0]
click at [688, 486] on input "Policy reference" at bounding box center [784, 490] width 438 height 41
paste input "239207877"
click at [1037, 408] on div "Tell us more about your payment Enter payment amount SGD 400.00 400.00 Select C…" at bounding box center [784, 193] width 1568 height 1562
click at [574, 493] on input "239207877" at bounding box center [784, 490] width 438 height 41
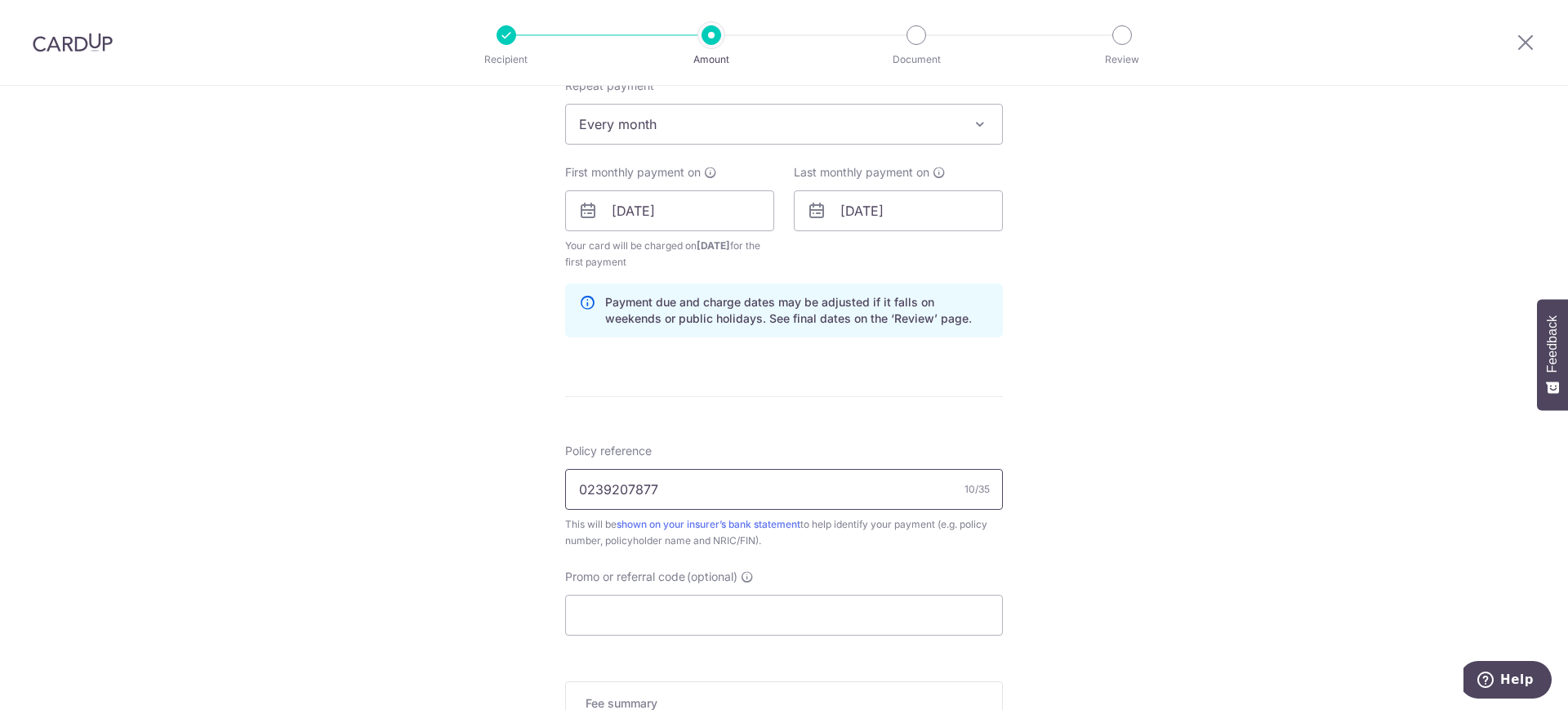
type input "0239207877"
click at [483, 509] on div "Tell us more about your payment Enter payment amount SGD 400.00 400.00 Select C…" at bounding box center [784, 193] width 1568 height 1562
click at [614, 616] on input "Promo or referral code (optional)" at bounding box center [784, 616] width 438 height 41
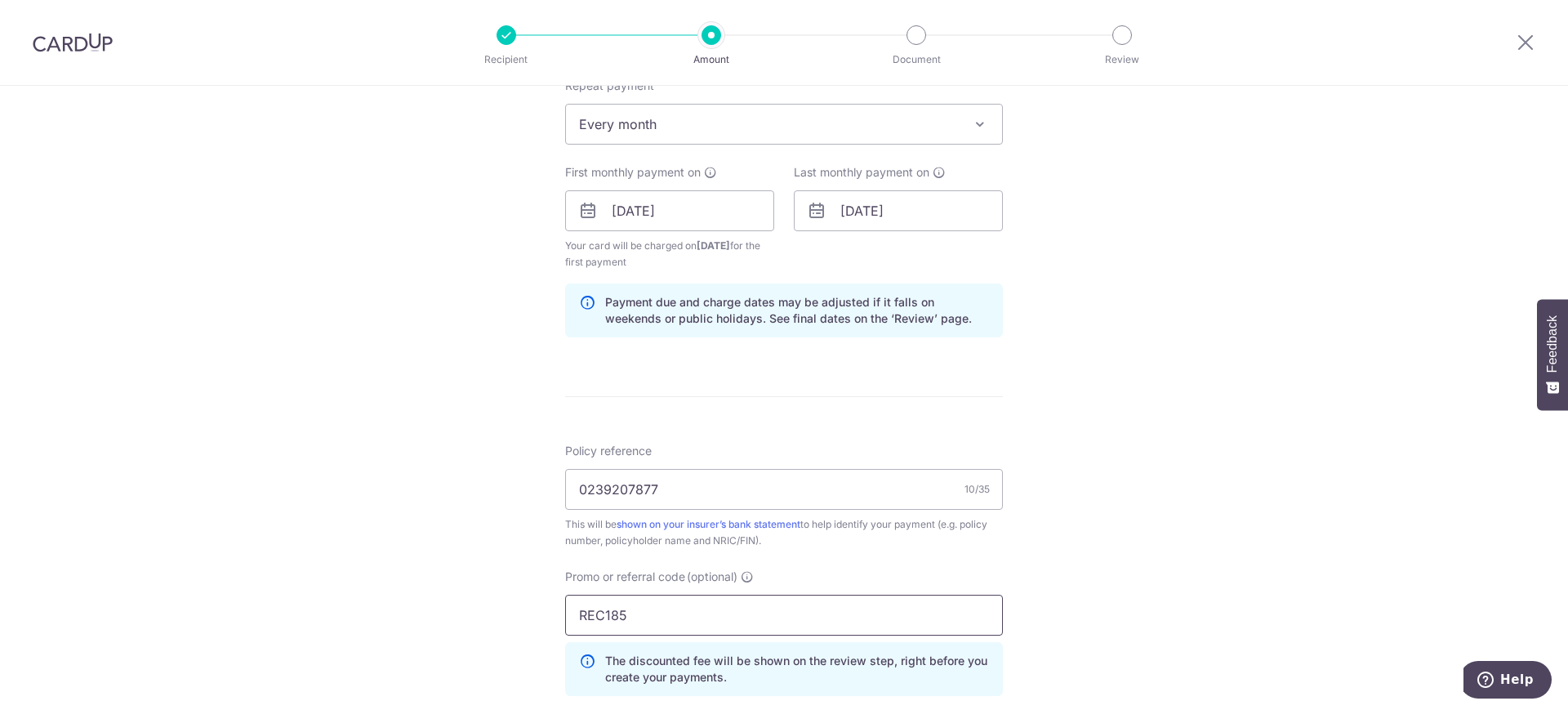
type input "REC185"
click at [1070, 542] on div "Tell us more about your payment Enter payment amount SGD 400.00 400.00 Select C…" at bounding box center [784, 230] width 1568 height 1635
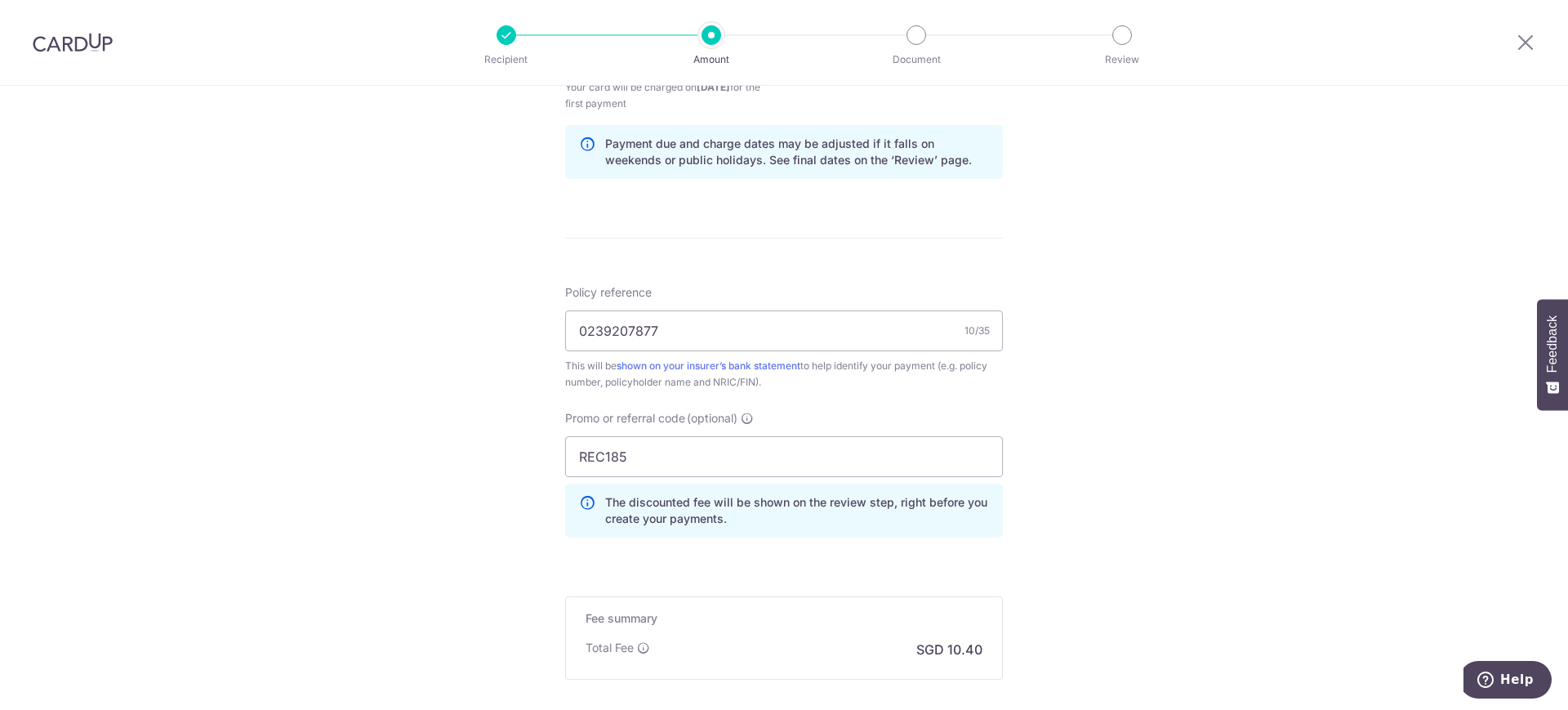
scroll to position [1011, 0]
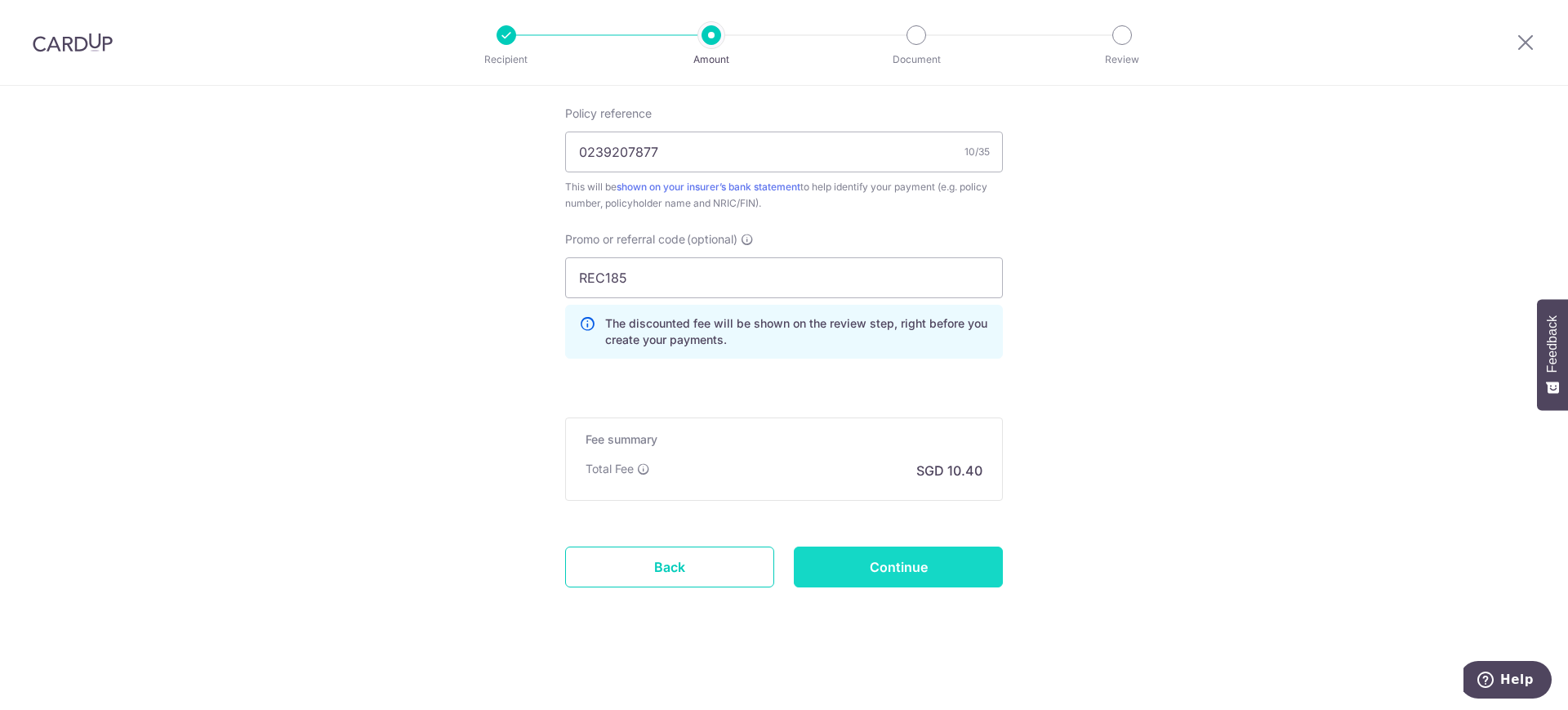
click at [897, 562] on input "Continue" at bounding box center [898, 567] width 209 height 41
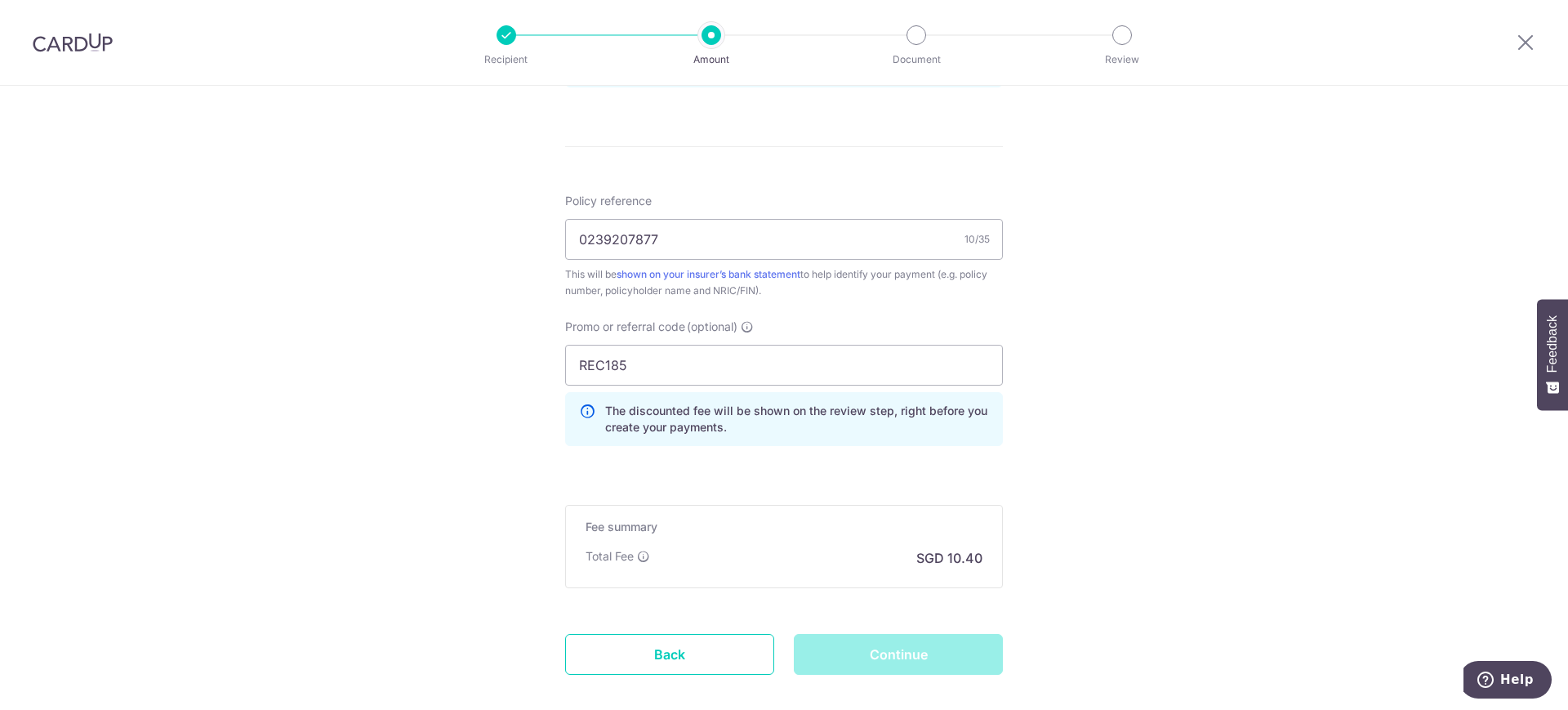
scroll to position [851, 0]
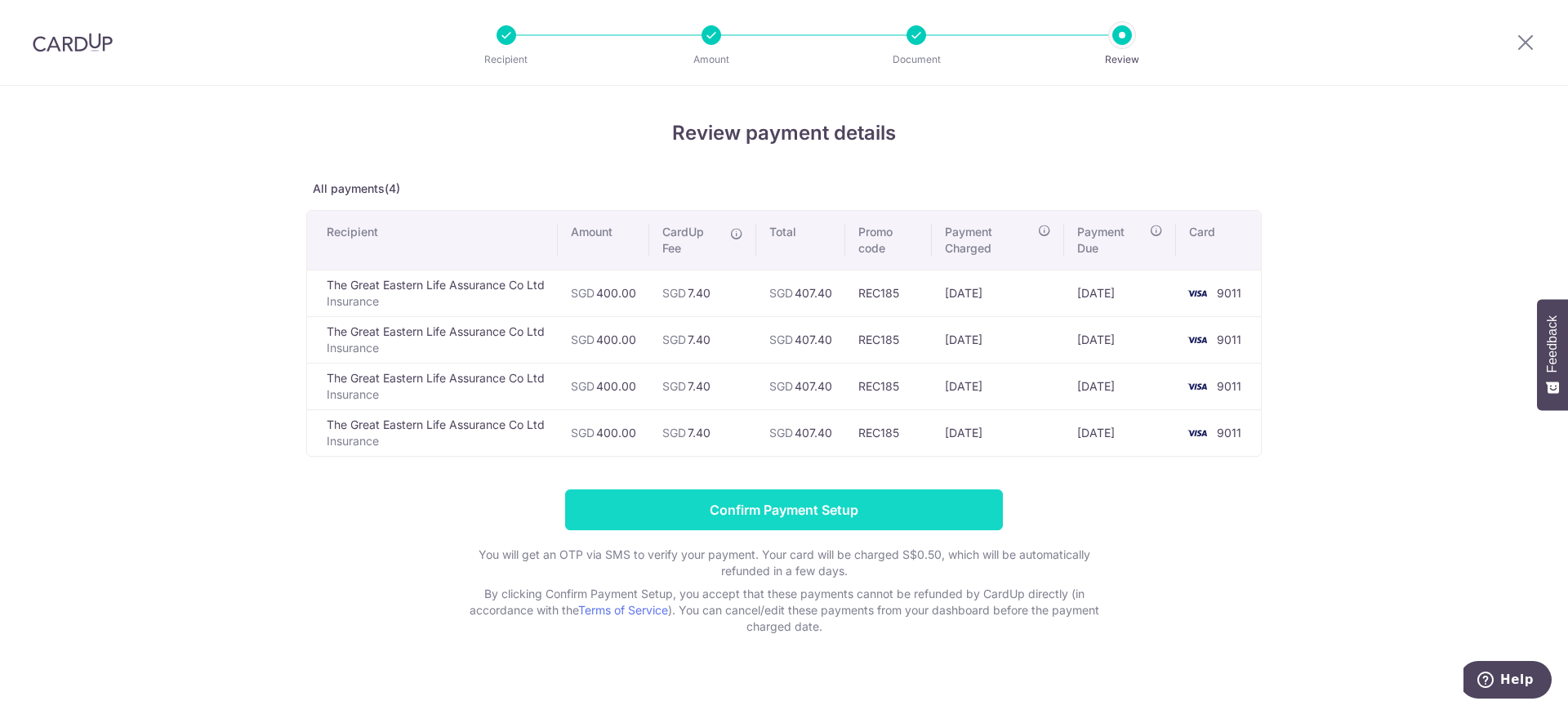
click at [833, 501] on input "Confirm Payment Setup" at bounding box center [784, 510] width 438 height 41
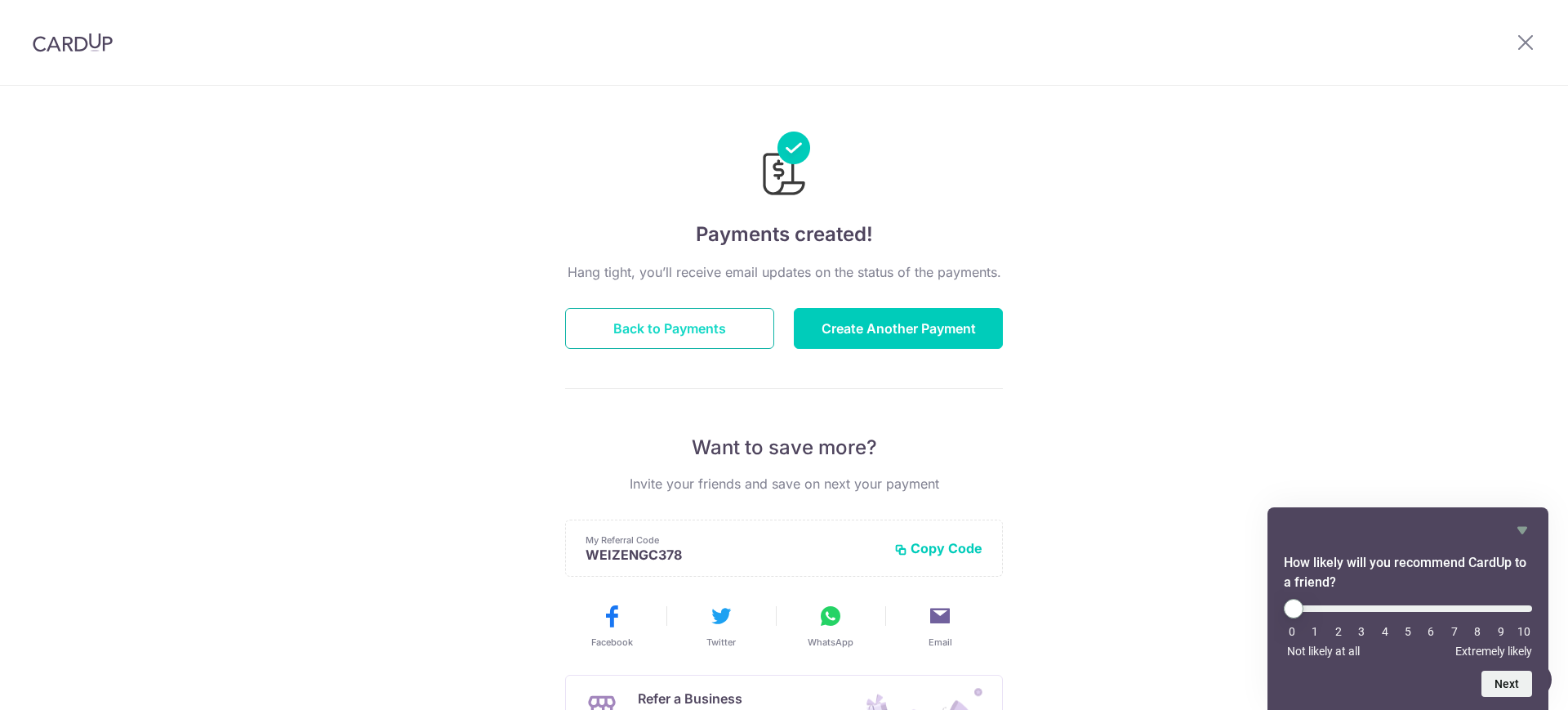
click at [716, 344] on button "Back to Payments" at bounding box center [670, 329] width 209 height 41
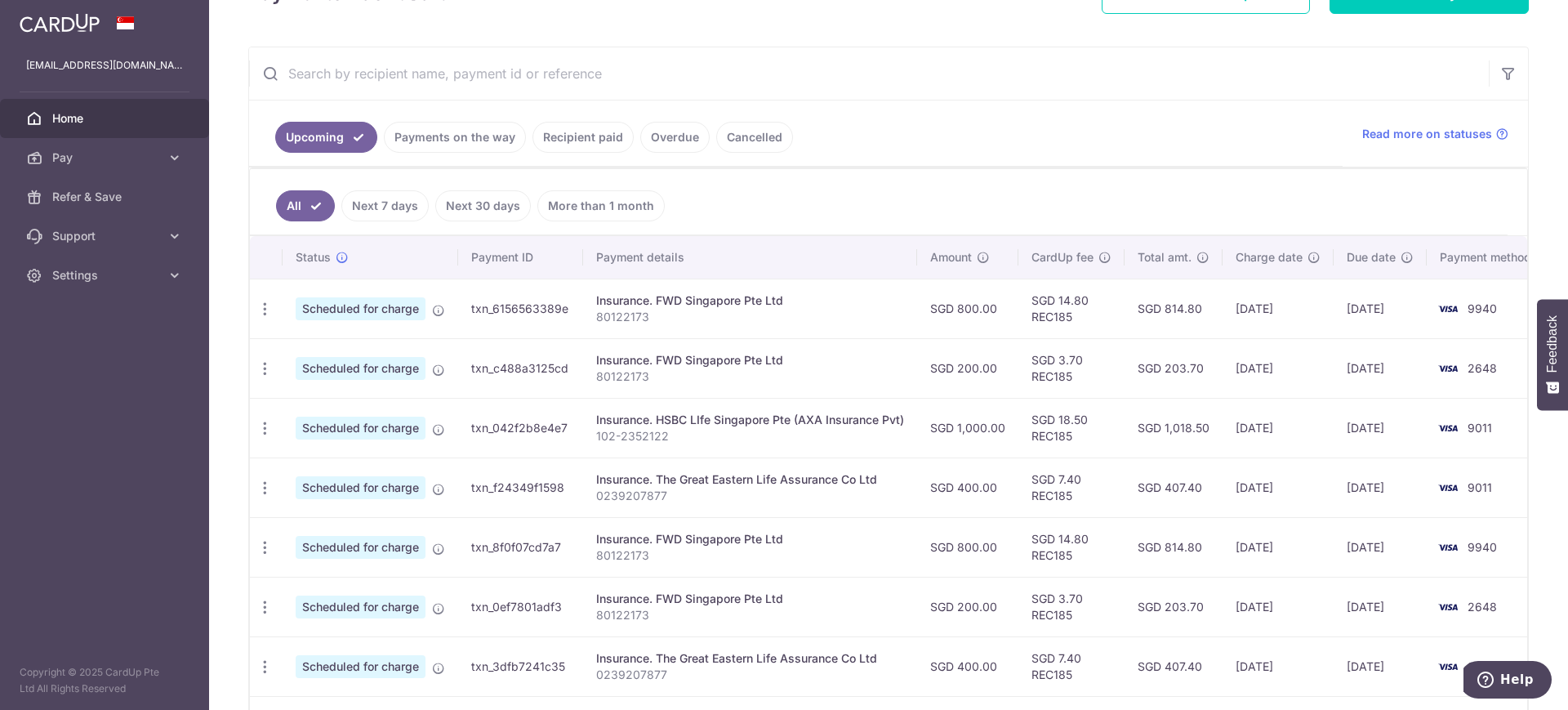
scroll to position [274, 0]
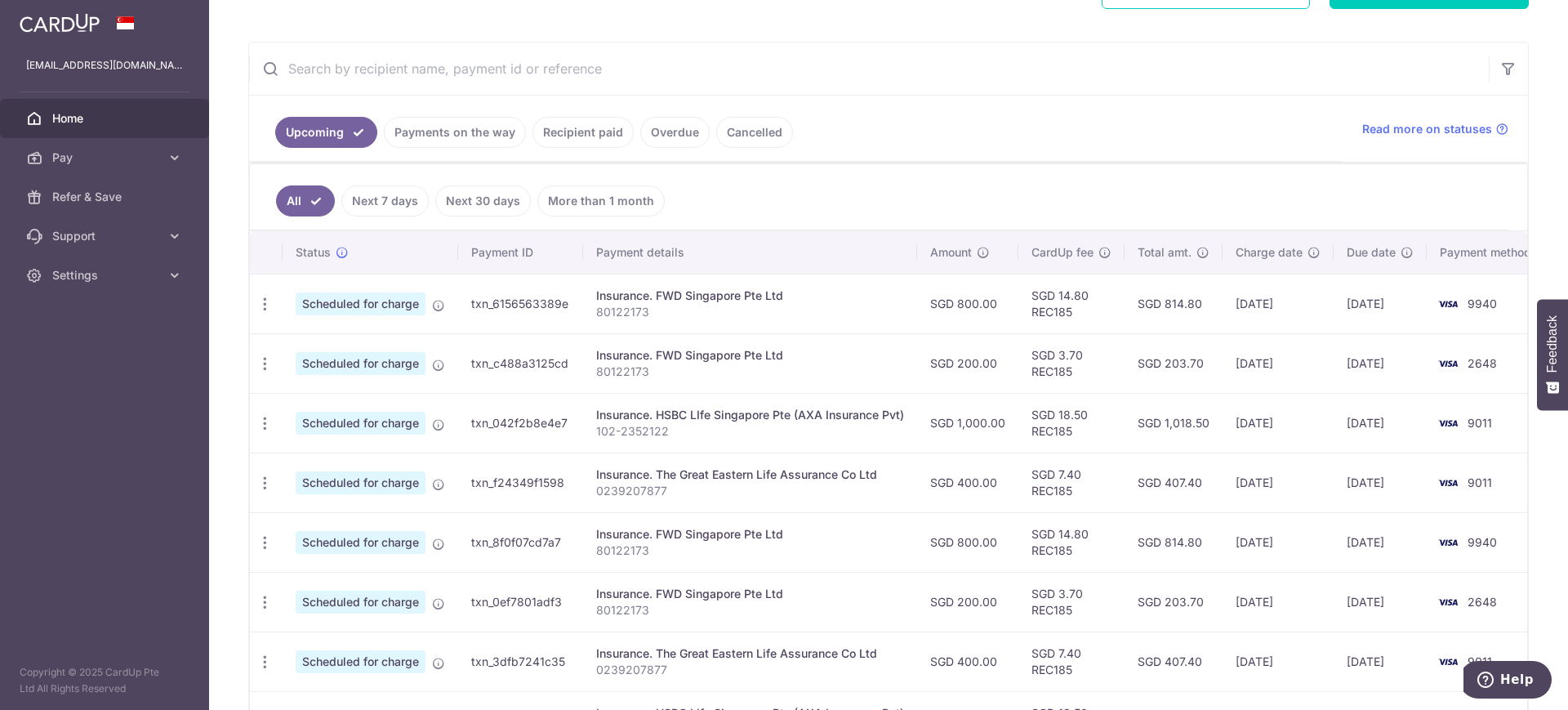
click at [1019, 186] on ul "All Next 7 days Next 30 days More than 1 month" at bounding box center [878, 196] width 1257 height 66
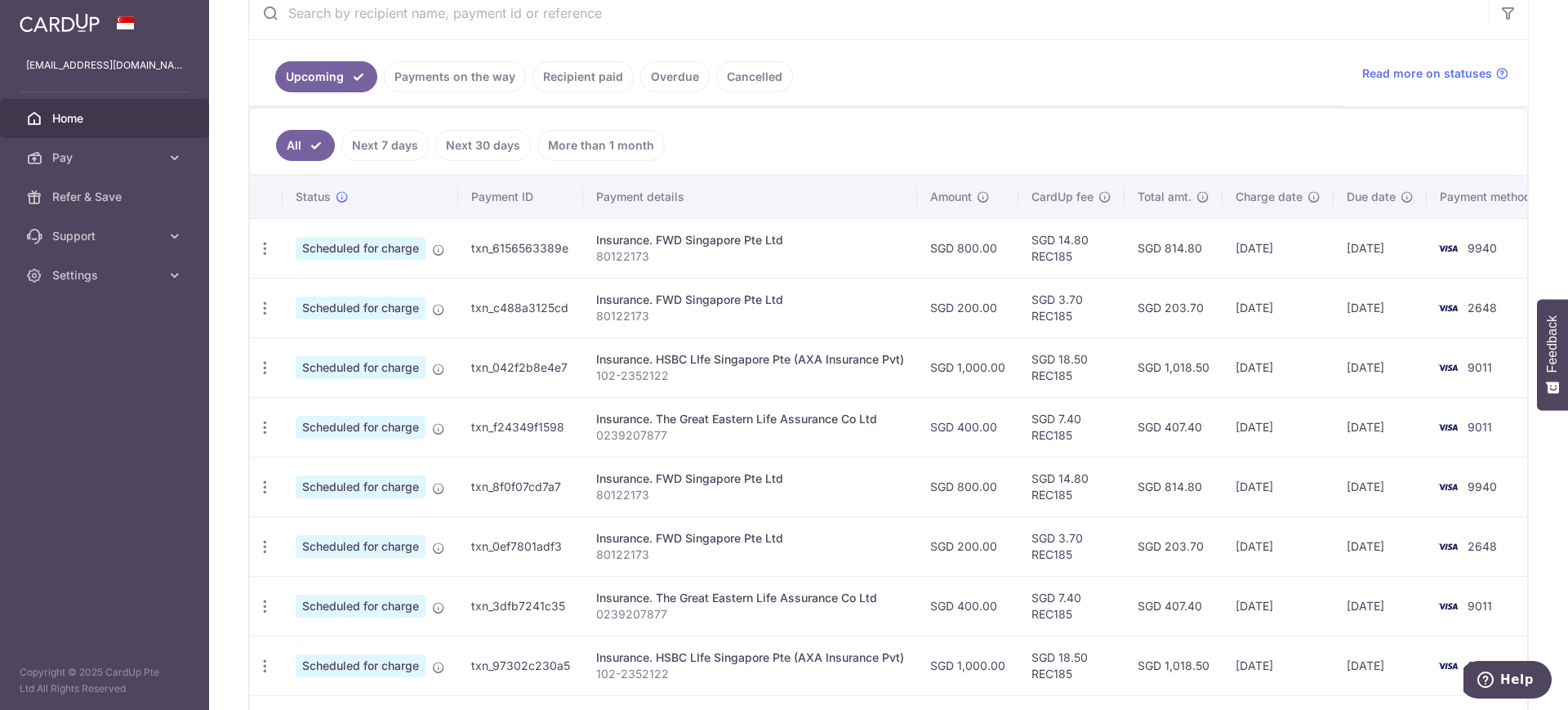
scroll to position [338, 0]
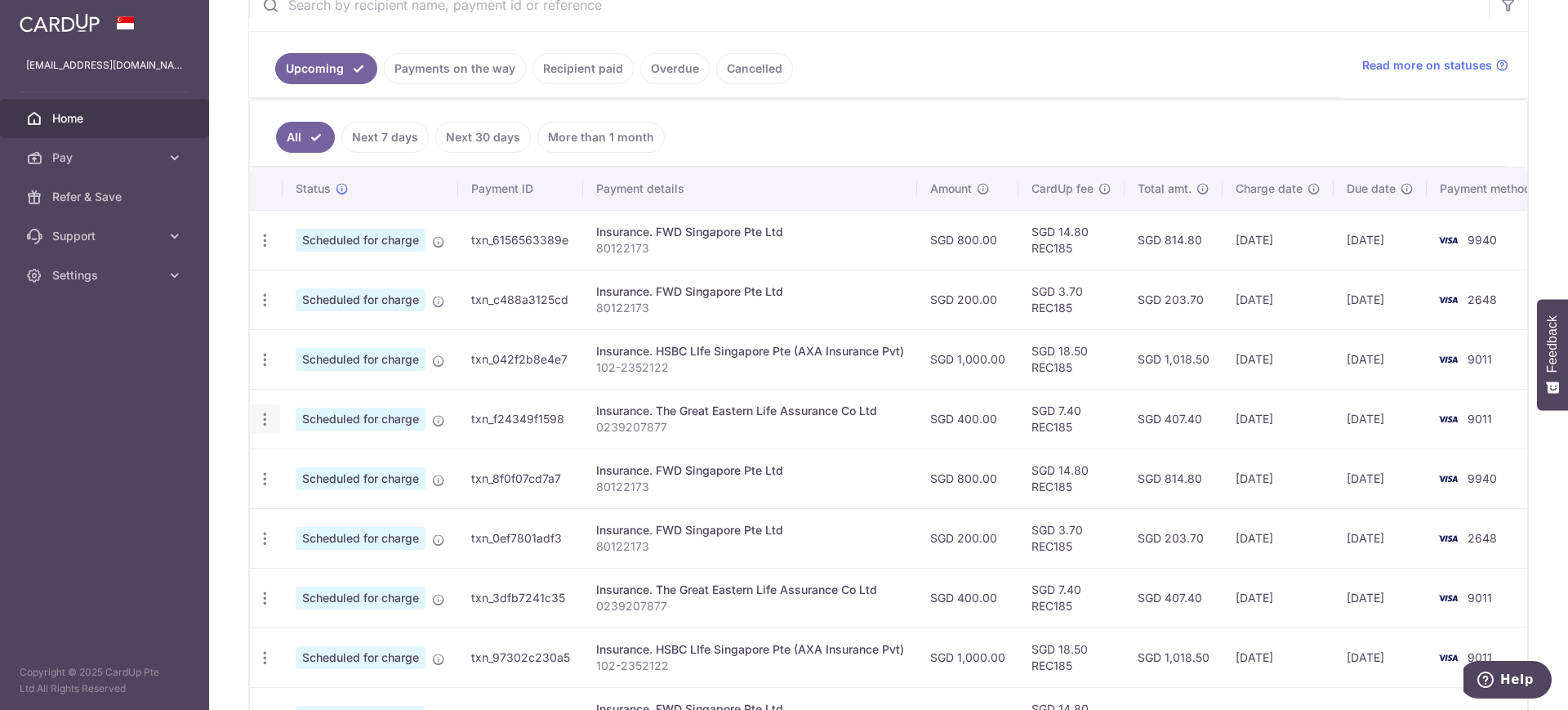
click at [267, 421] on icon "button" at bounding box center [265, 419] width 18 height 18
click at [373, 466] on span "Update payment" at bounding box center [352, 464] width 111 height 19
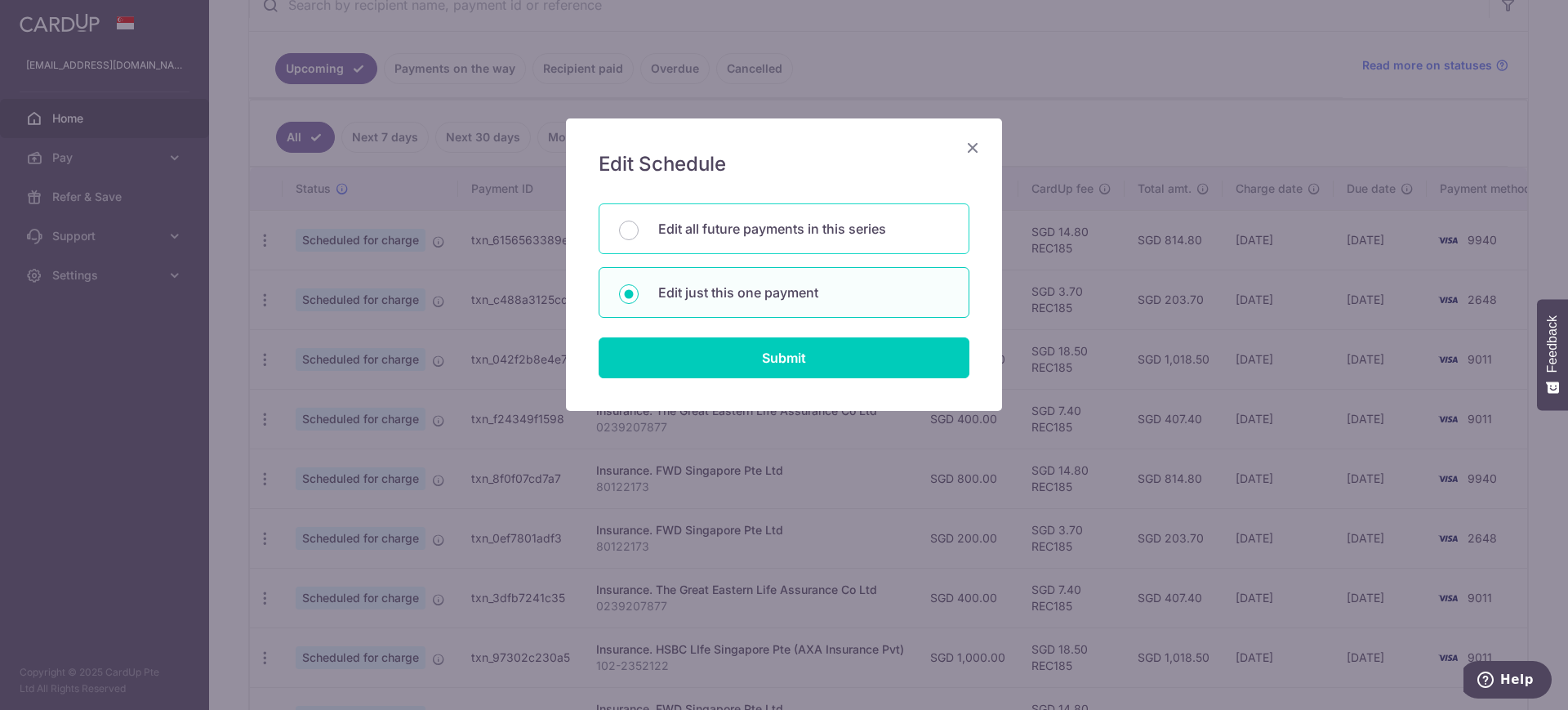
click at [705, 247] on div "Edit all future payments in this series" at bounding box center [784, 229] width 371 height 51
radio input "true"
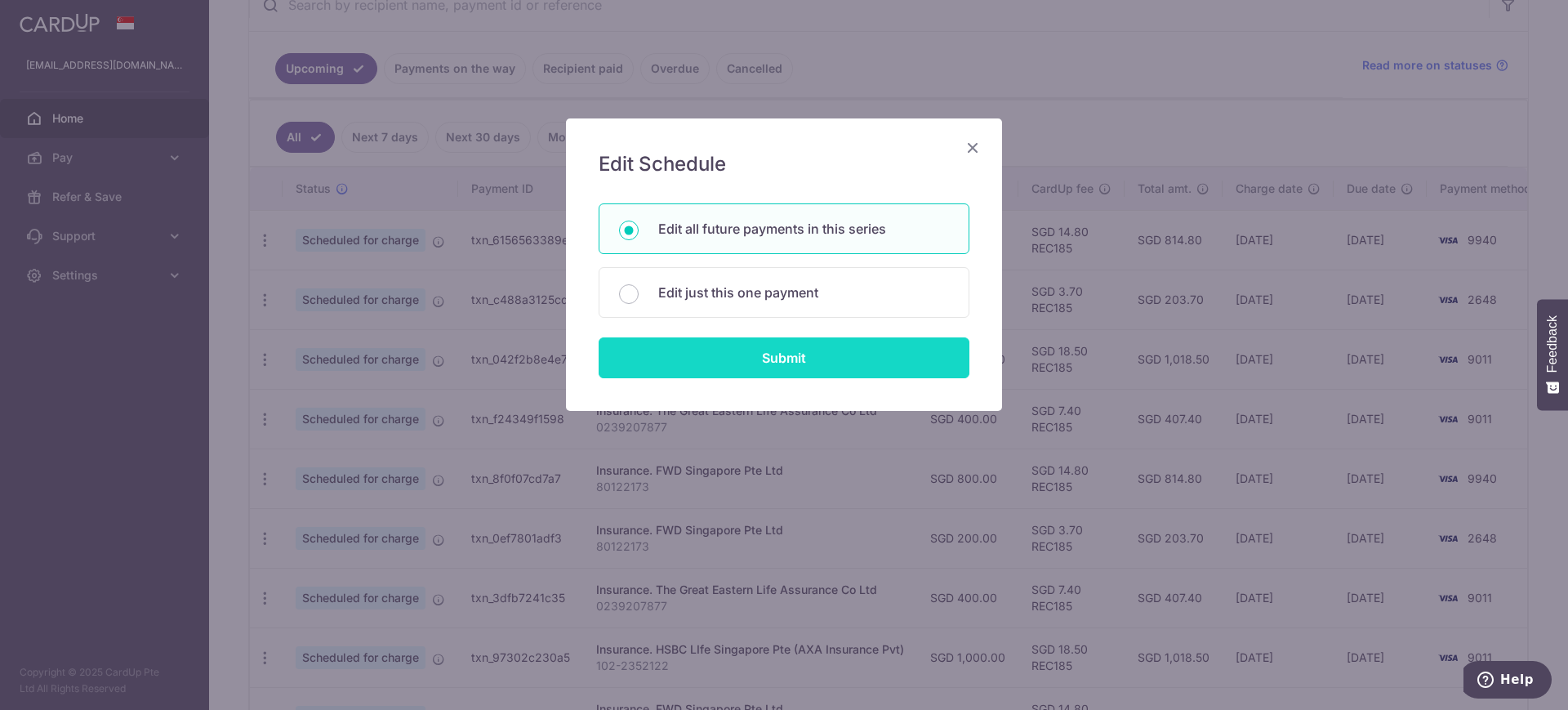
click at [770, 358] on input "Submit" at bounding box center [784, 358] width 371 height 41
radio input "true"
type input "400.00"
type input "0239207877"
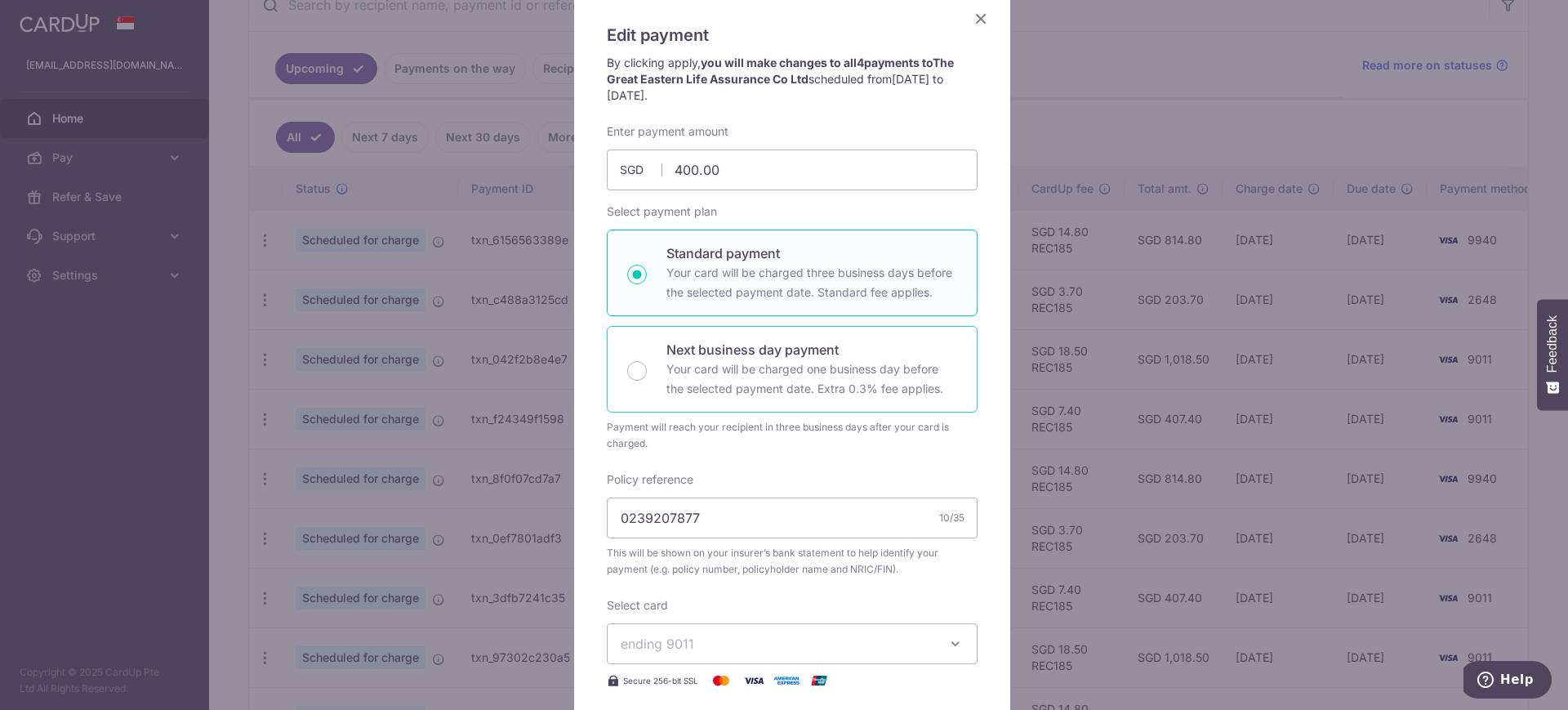
scroll to position [57, 0]
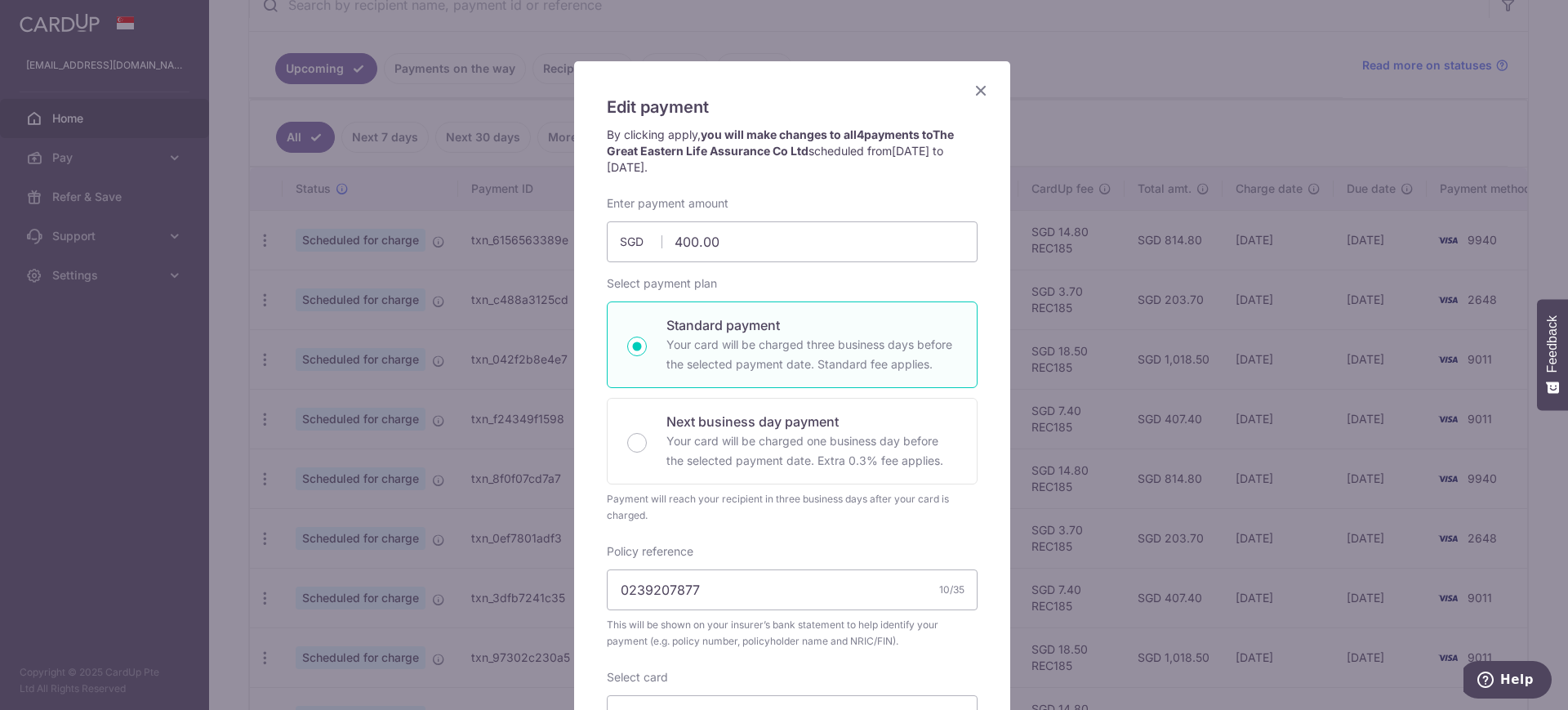
click at [979, 94] on icon "Close" at bounding box center [981, 91] width 19 height 20
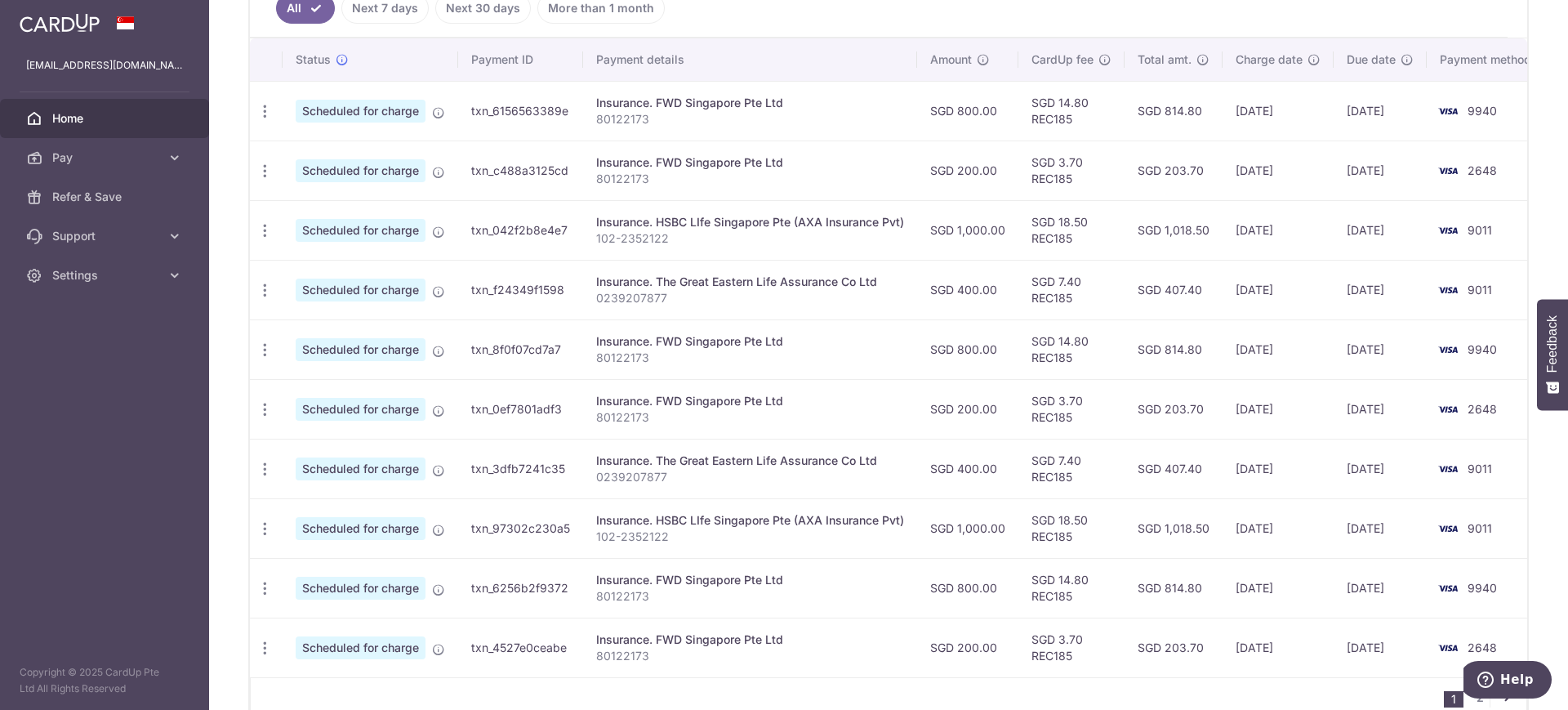
scroll to position [465, 0]
drag, startPoint x: 639, startPoint y: 480, endPoint x: 673, endPoint y: 479, distance: 34.0
click at [673, 479] on p "0239207877" at bounding box center [749, 479] width 308 height 17
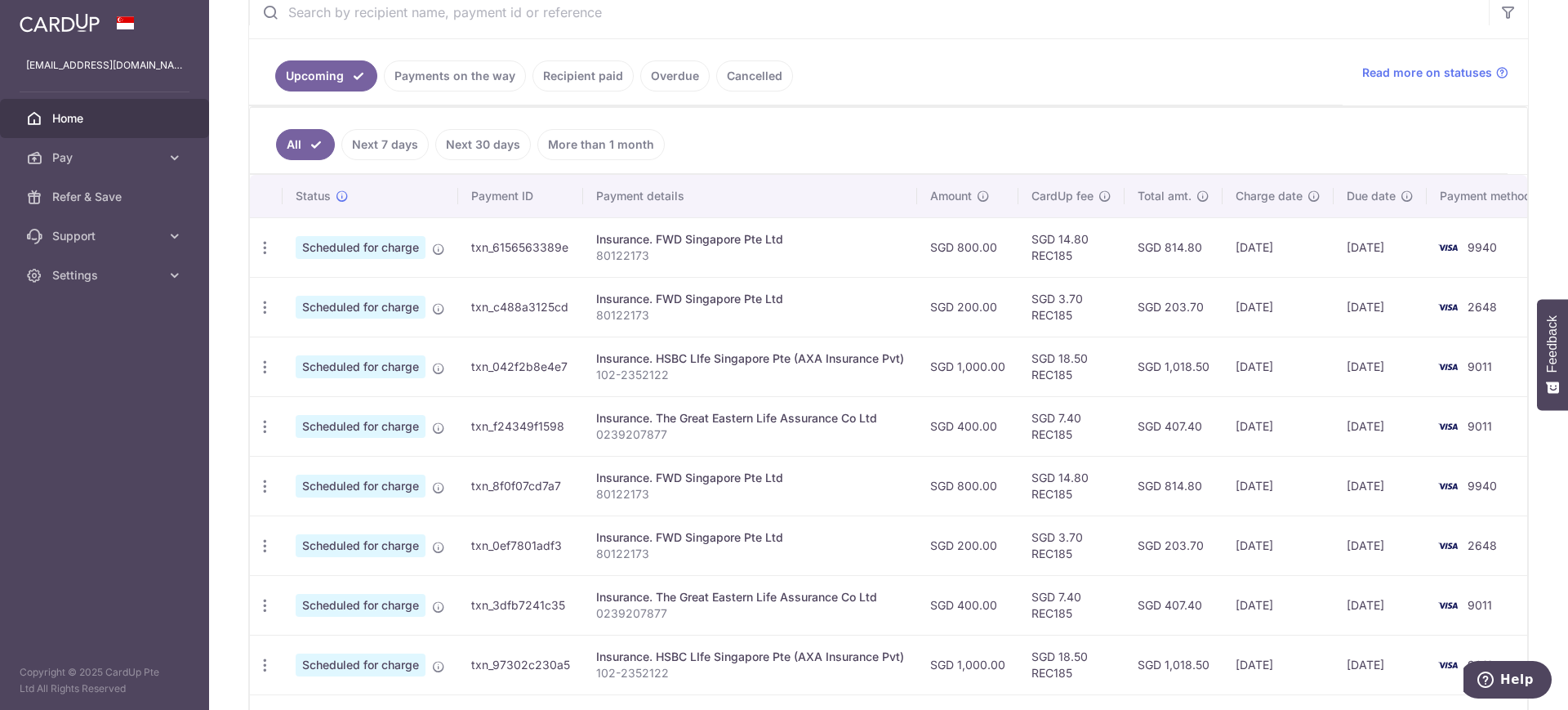
scroll to position [327, 0]
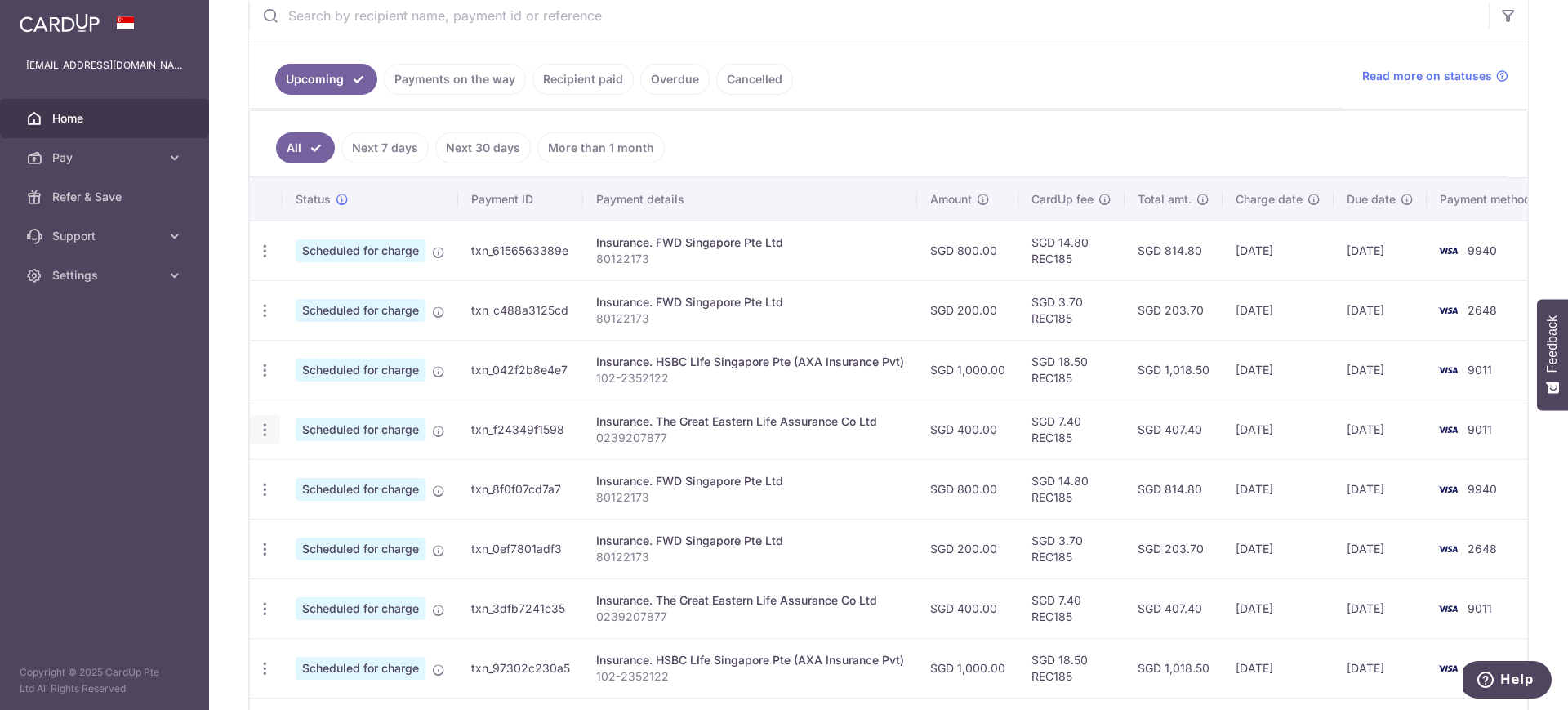
click at [258, 429] on icon "button" at bounding box center [265, 430] width 18 height 18
click at [310, 474] on span "Update payment" at bounding box center [352, 474] width 111 height 19
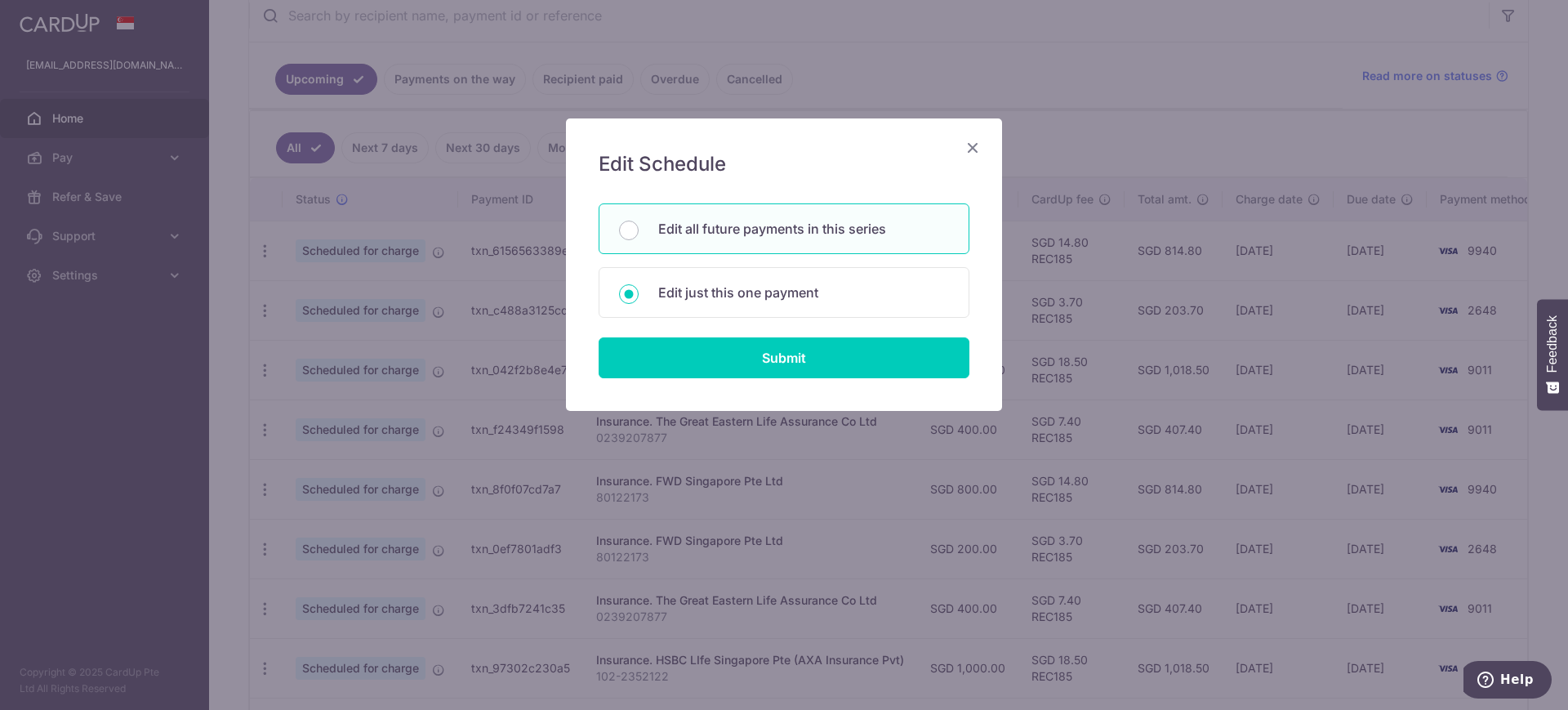
click at [799, 212] on div "Edit all future payments in this series" at bounding box center [784, 229] width 371 height 51
radio input "true"
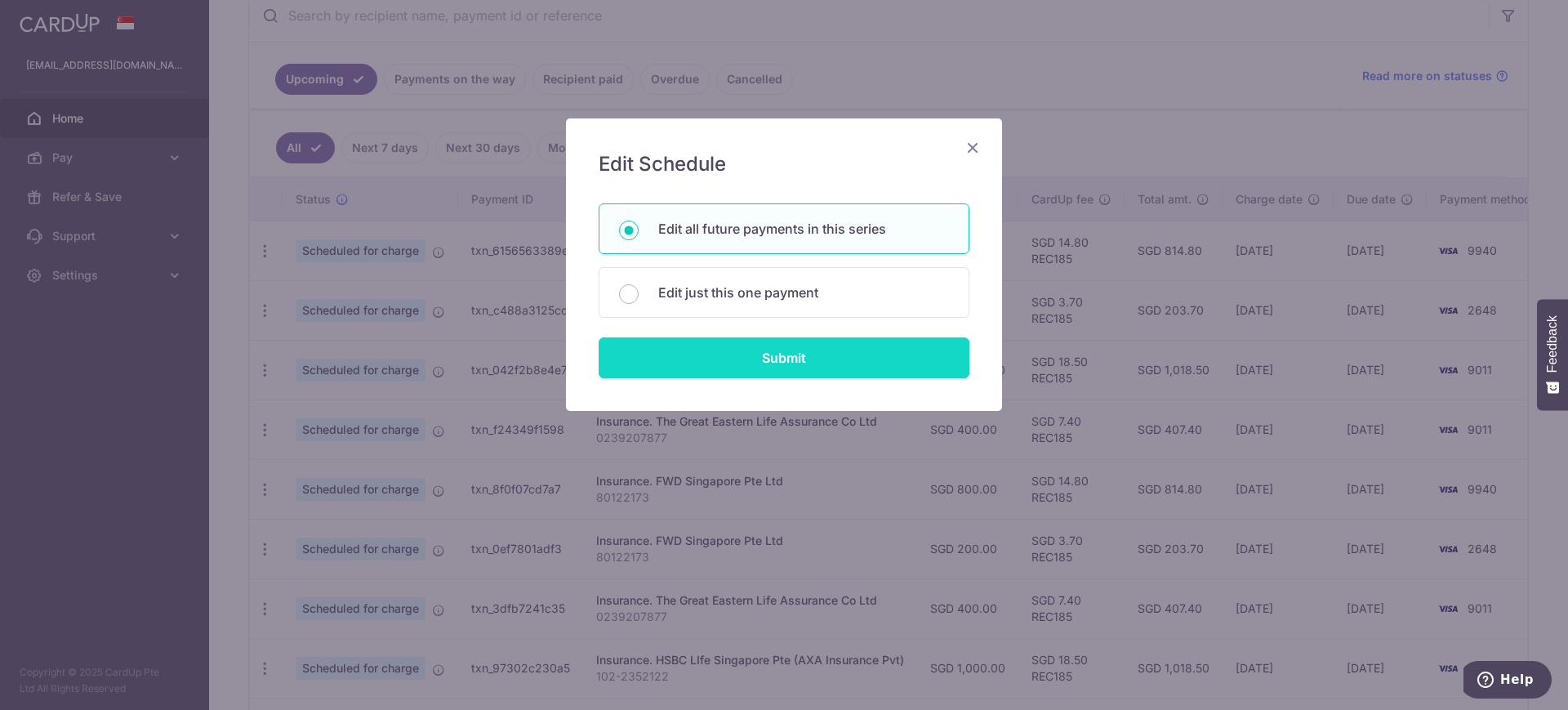
click at [769, 377] on input "Submit" at bounding box center [784, 358] width 371 height 41
radio input "true"
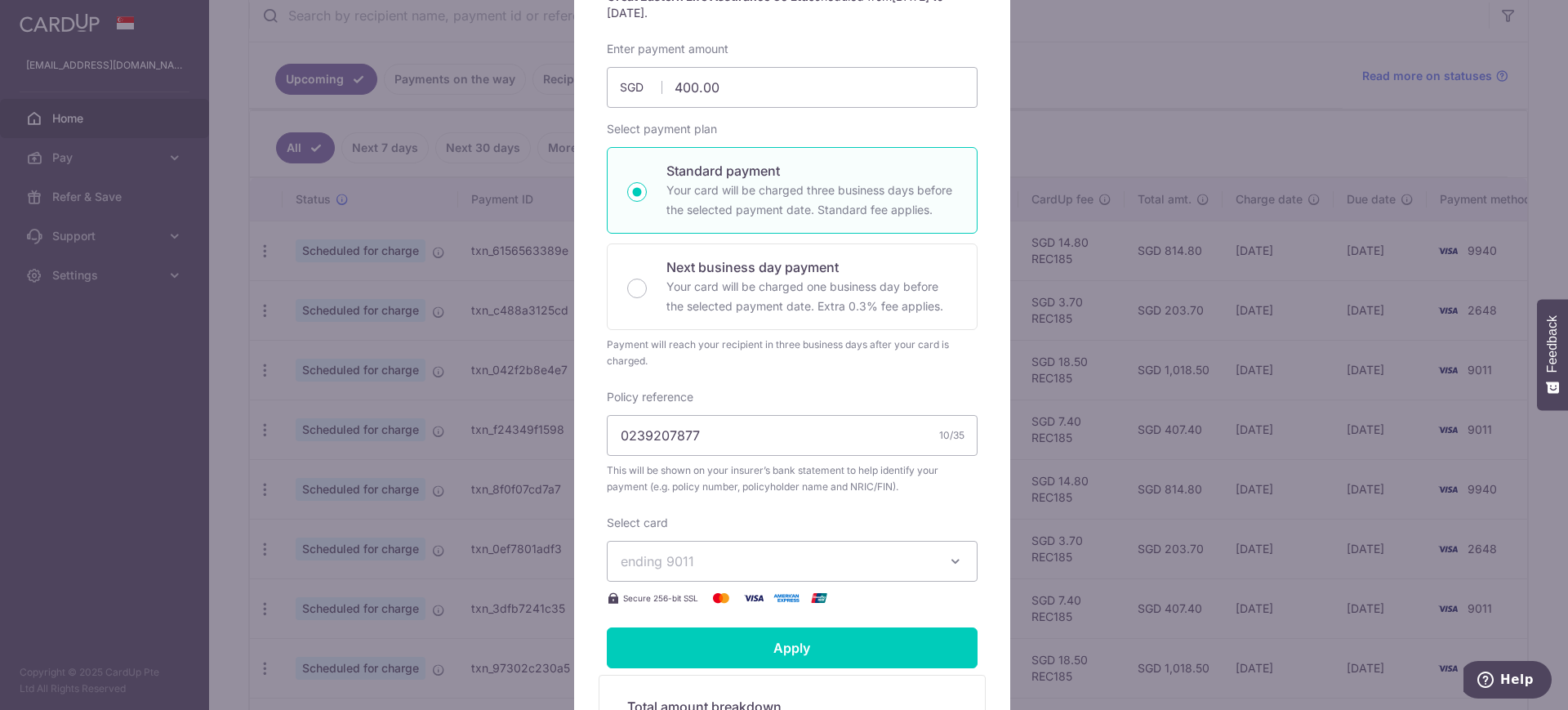
scroll to position [213, 0]
drag, startPoint x: 718, startPoint y: 434, endPoint x: 520, endPoint y: 439, distance: 198.1
click at [520, 439] on div "Edit payment By clicking apply, you will make changes to all 4 payments to The …" at bounding box center [784, 355] width 1568 height 710
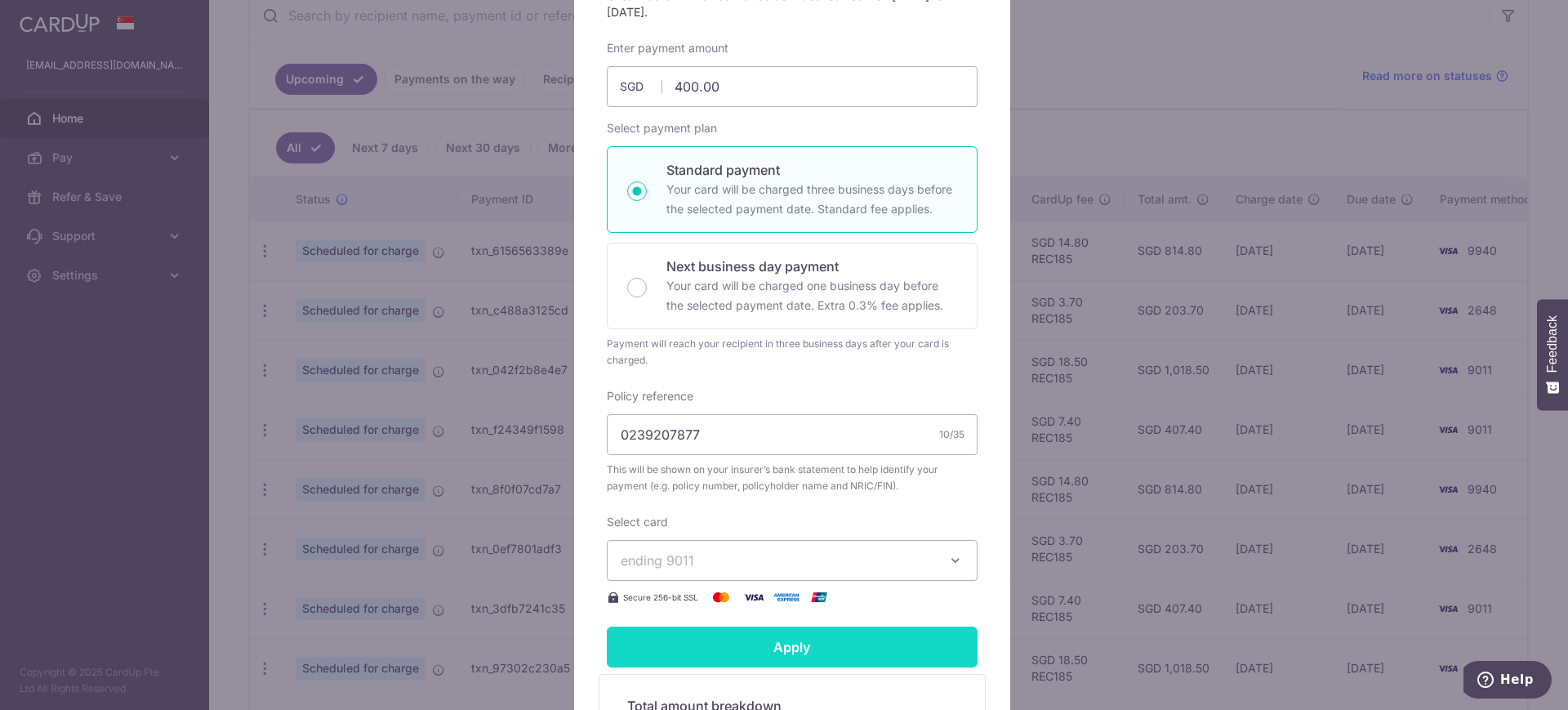
click at [721, 650] on input "Apply" at bounding box center [792, 647] width 371 height 41
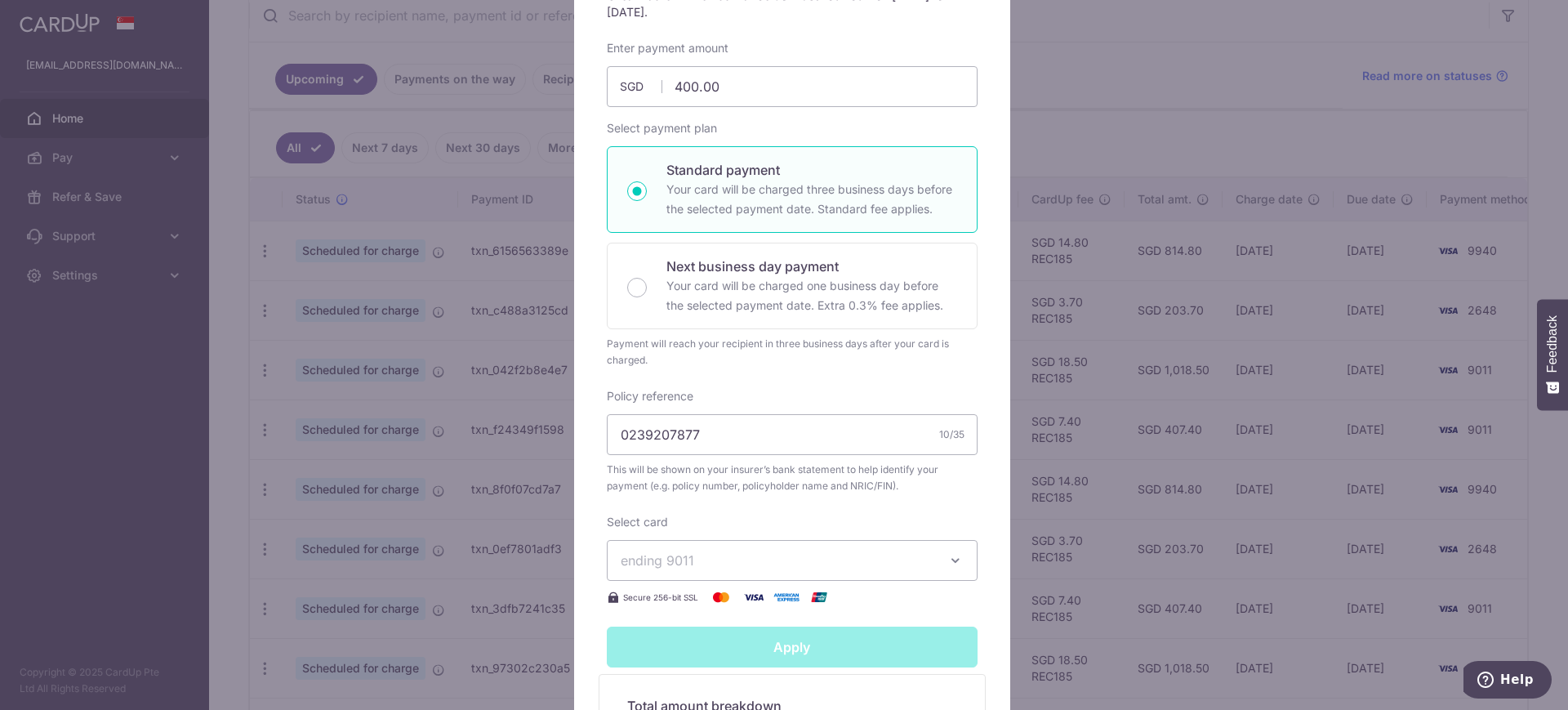
type input "Successfully Applied"
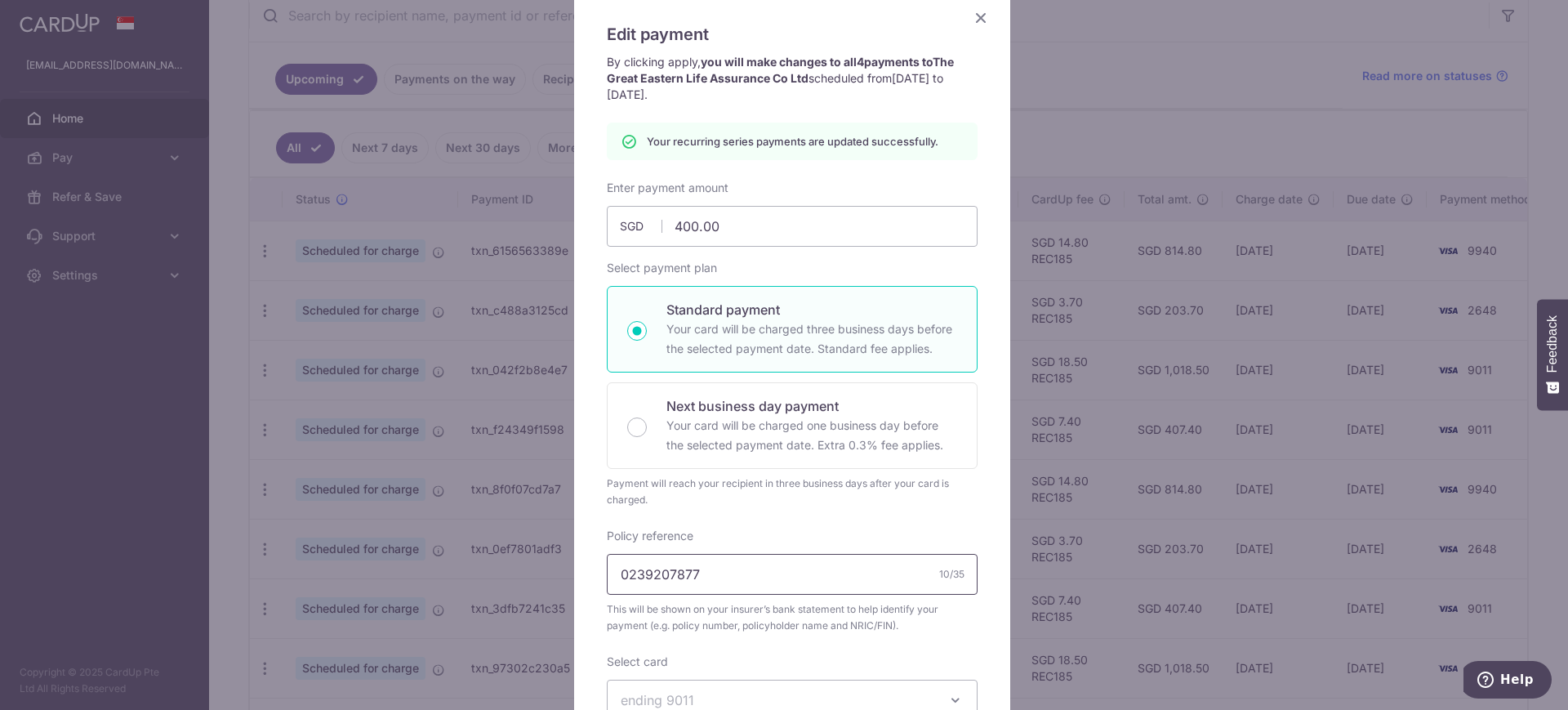
scroll to position [0, 0]
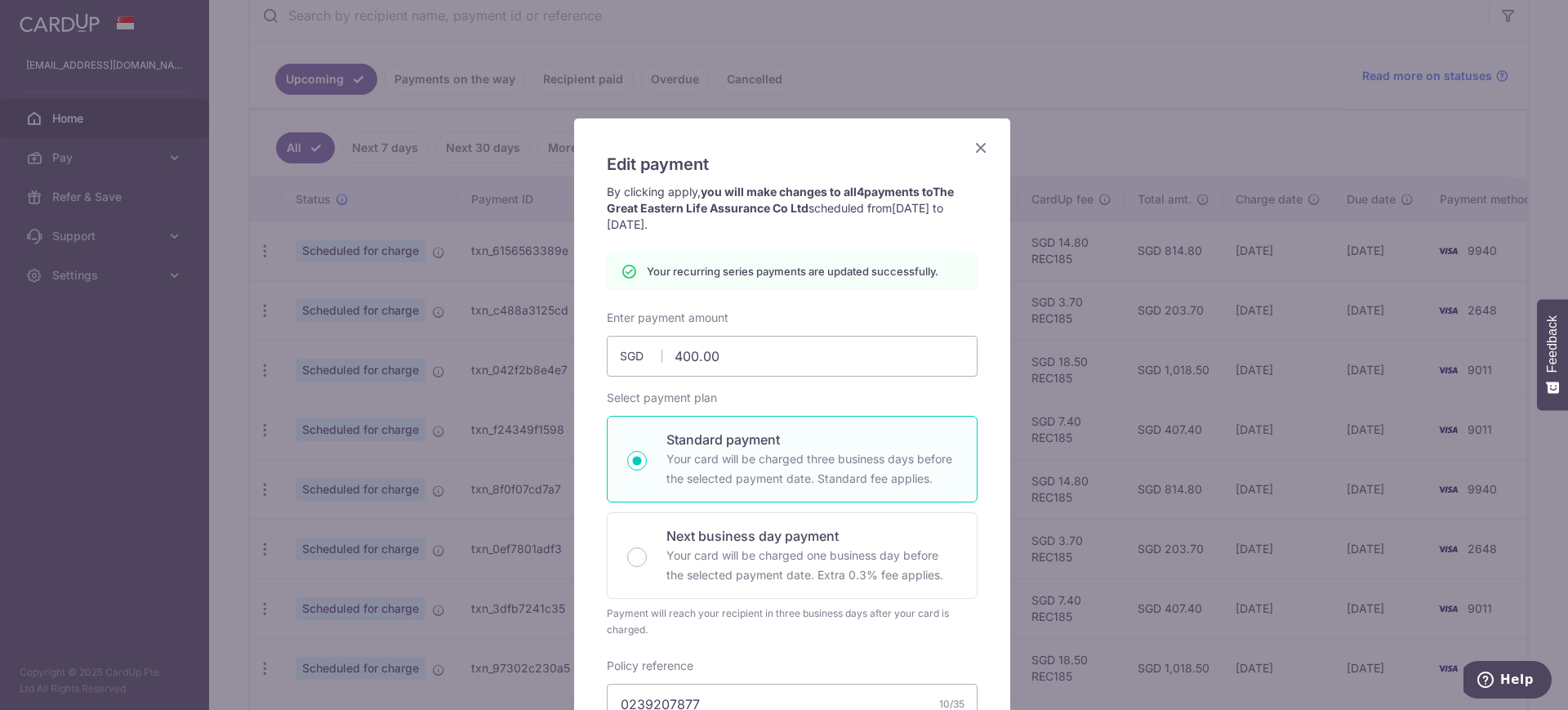
click at [975, 152] on icon "Close" at bounding box center [981, 147] width 19 height 20
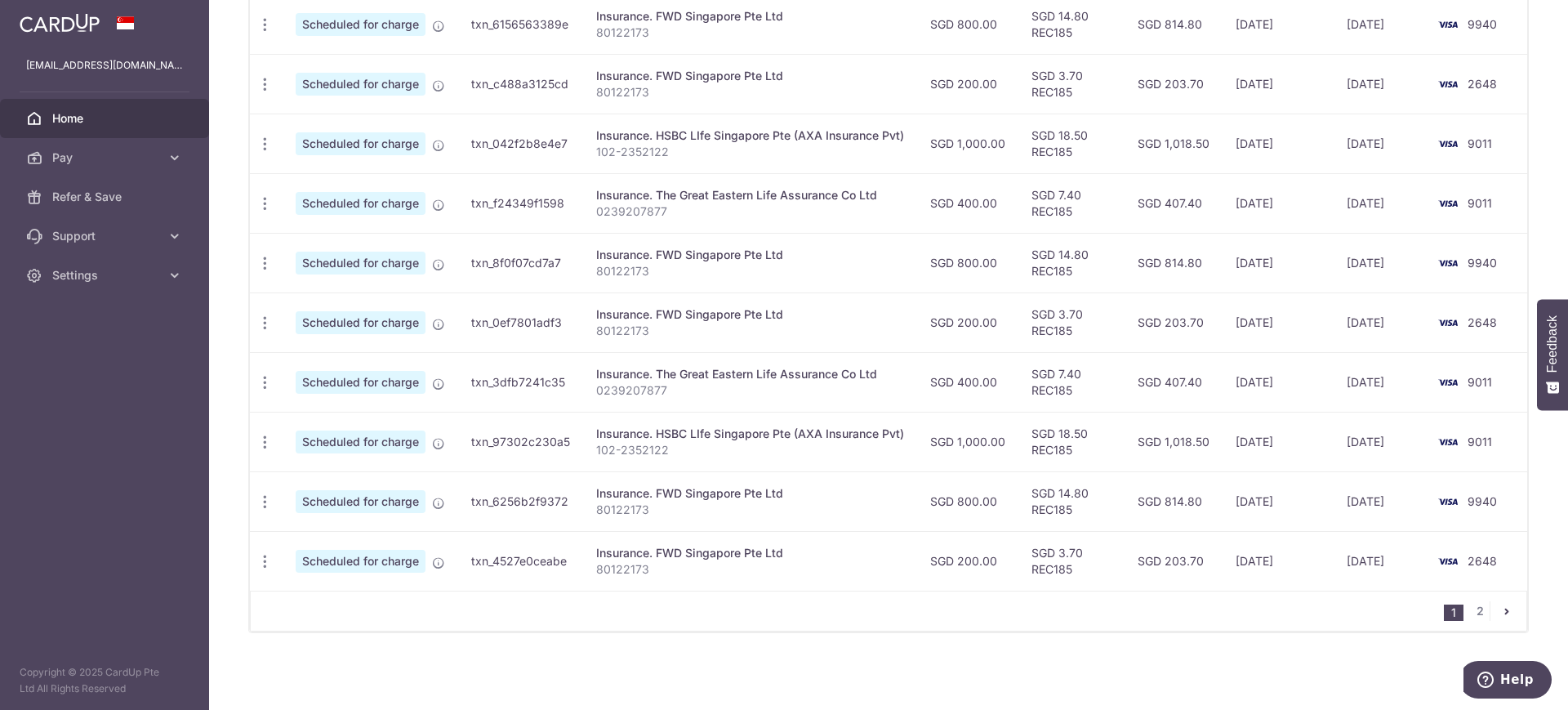
scroll to position [564, 0]
click at [1470, 614] on link "2" at bounding box center [1479, 611] width 19 height 19
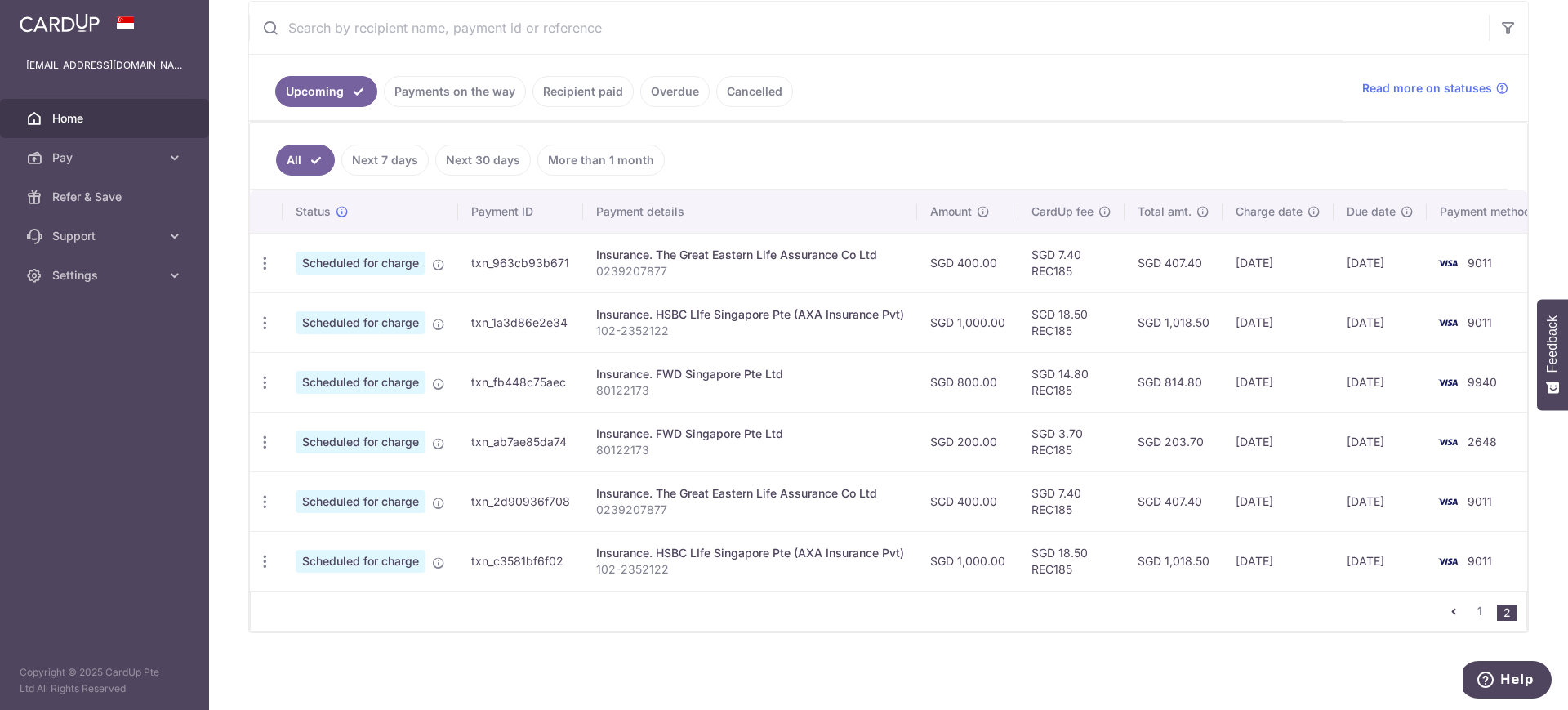
scroll to position [325, 0]
drag, startPoint x: 748, startPoint y: 483, endPoint x: 804, endPoint y: 483, distance: 56.0
click at [804, 485] on div "Insurance. The Great Eastern Life Assurance Co Ltd" at bounding box center [749, 493] width 308 height 17
click at [1470, 612] on link "1" at bounding box center [1479, 611] width 19 height 19
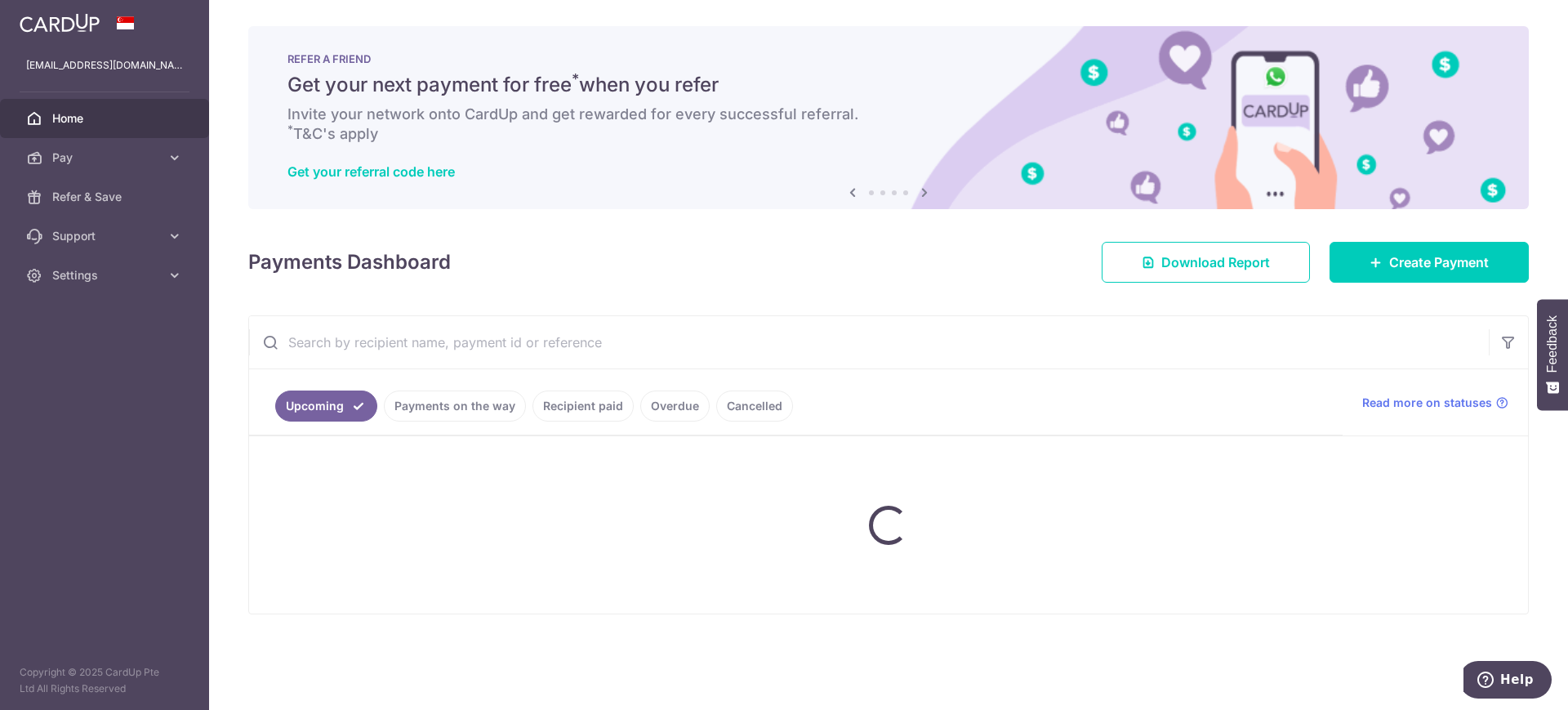
scroll to position [0, 0]
